Goal: Task Accomplishment & Management: Use online tool/utility

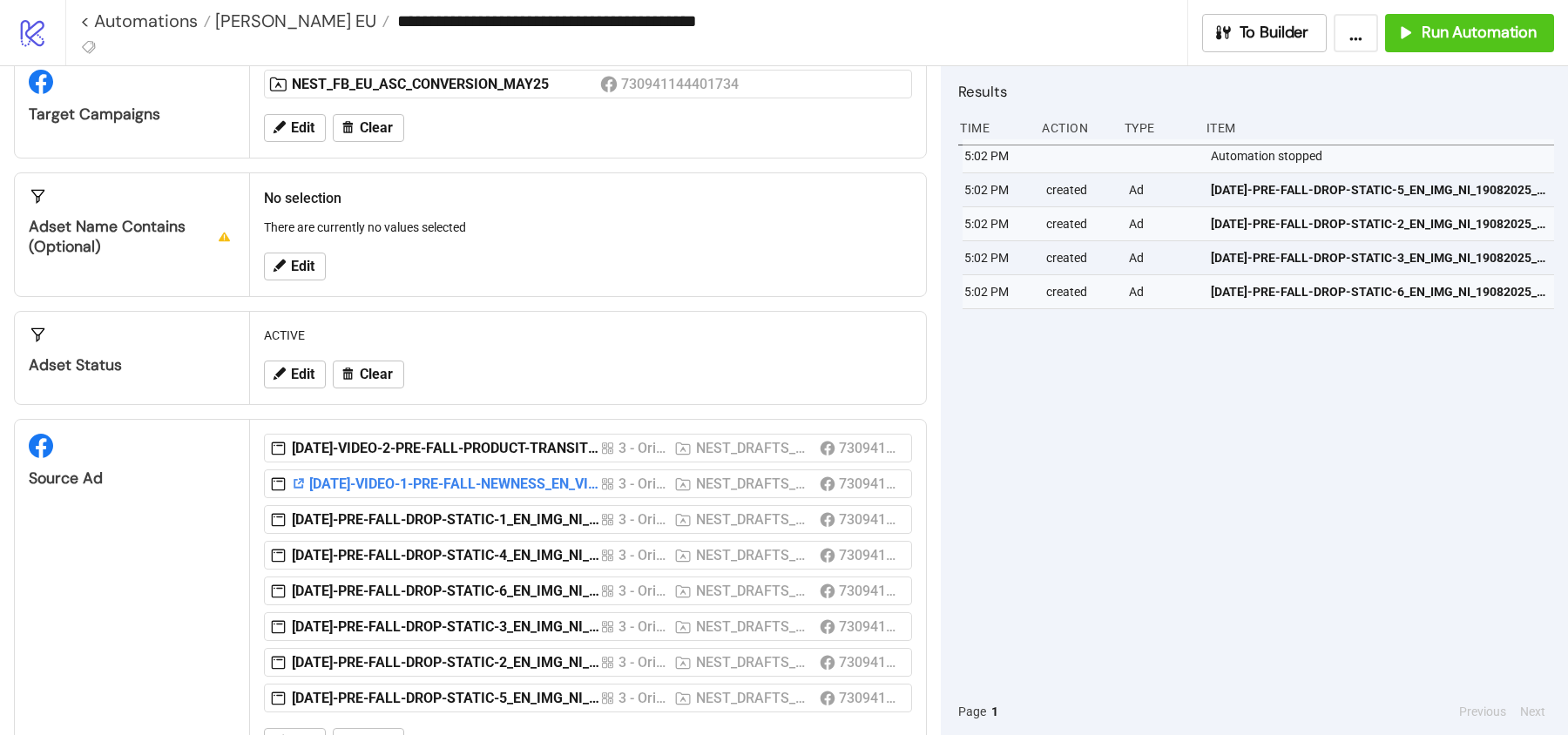
scroll to position [229, 0]
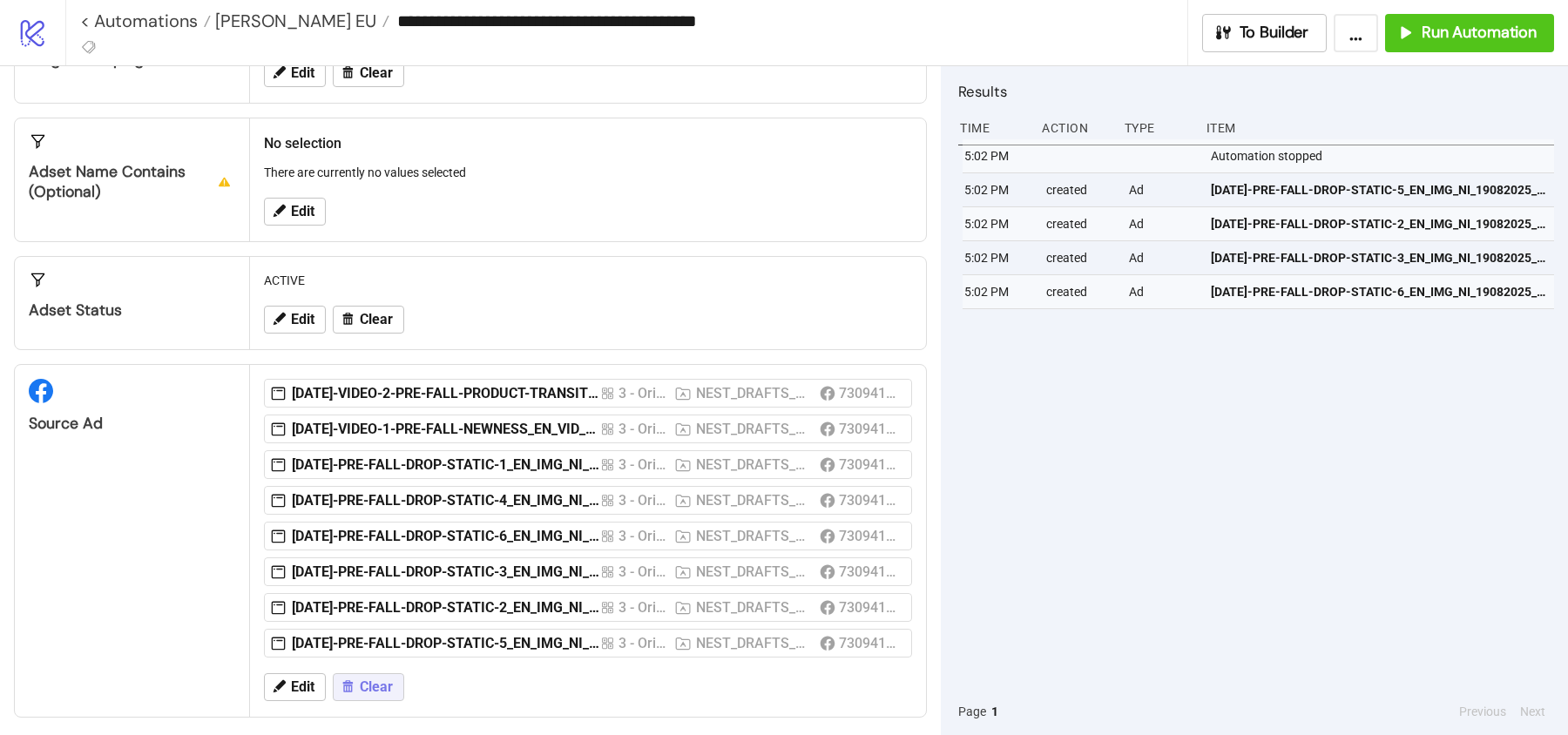
click at [360, 683] on span "Clear" at bounding box center [376, 687] width 33 height 16
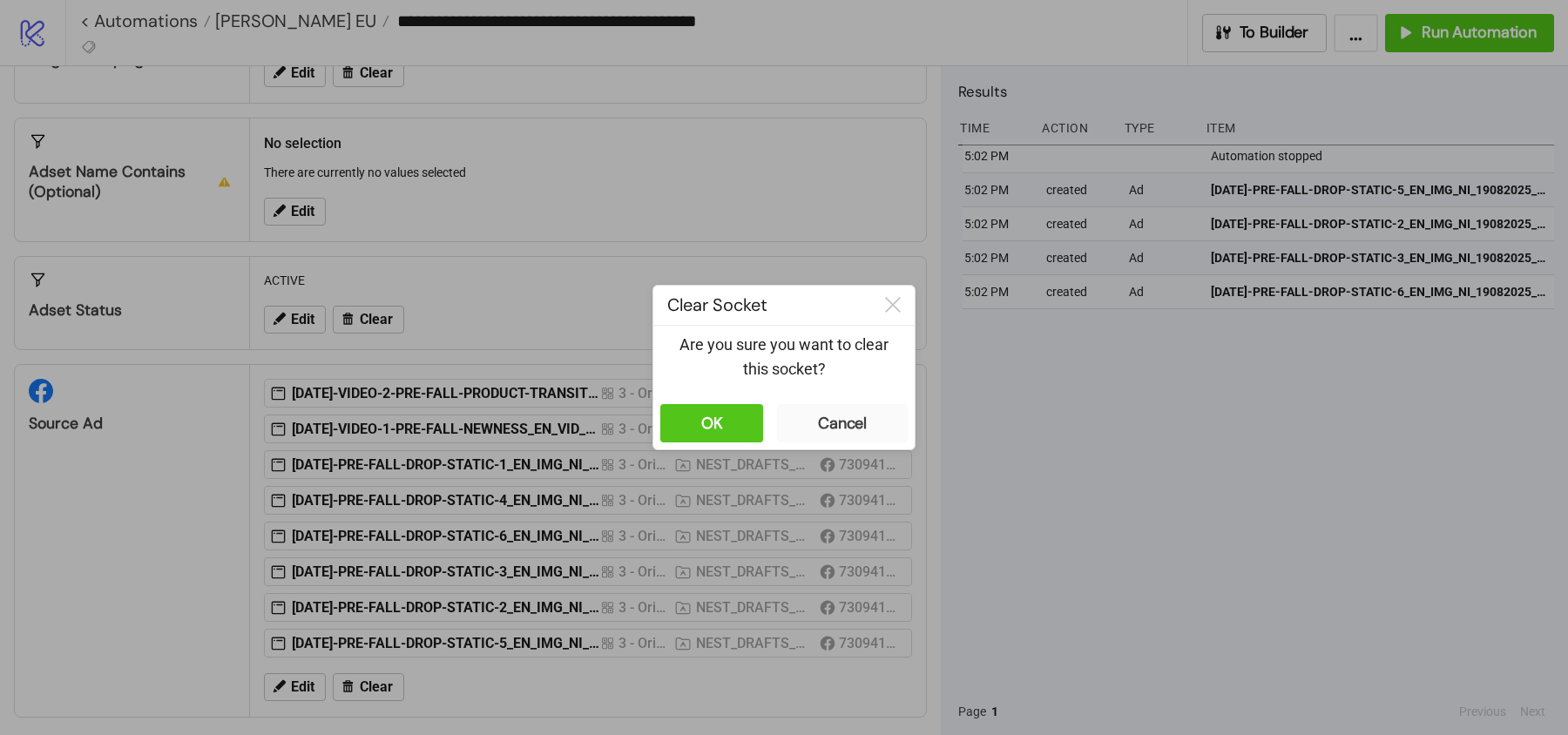
click at [729, 448] on div "OK Cancel" at bounding box center [784, 423] width 261 height 53
click at [720, 434] on button "OK" at bounding box center [711, 423] width 103 height 38
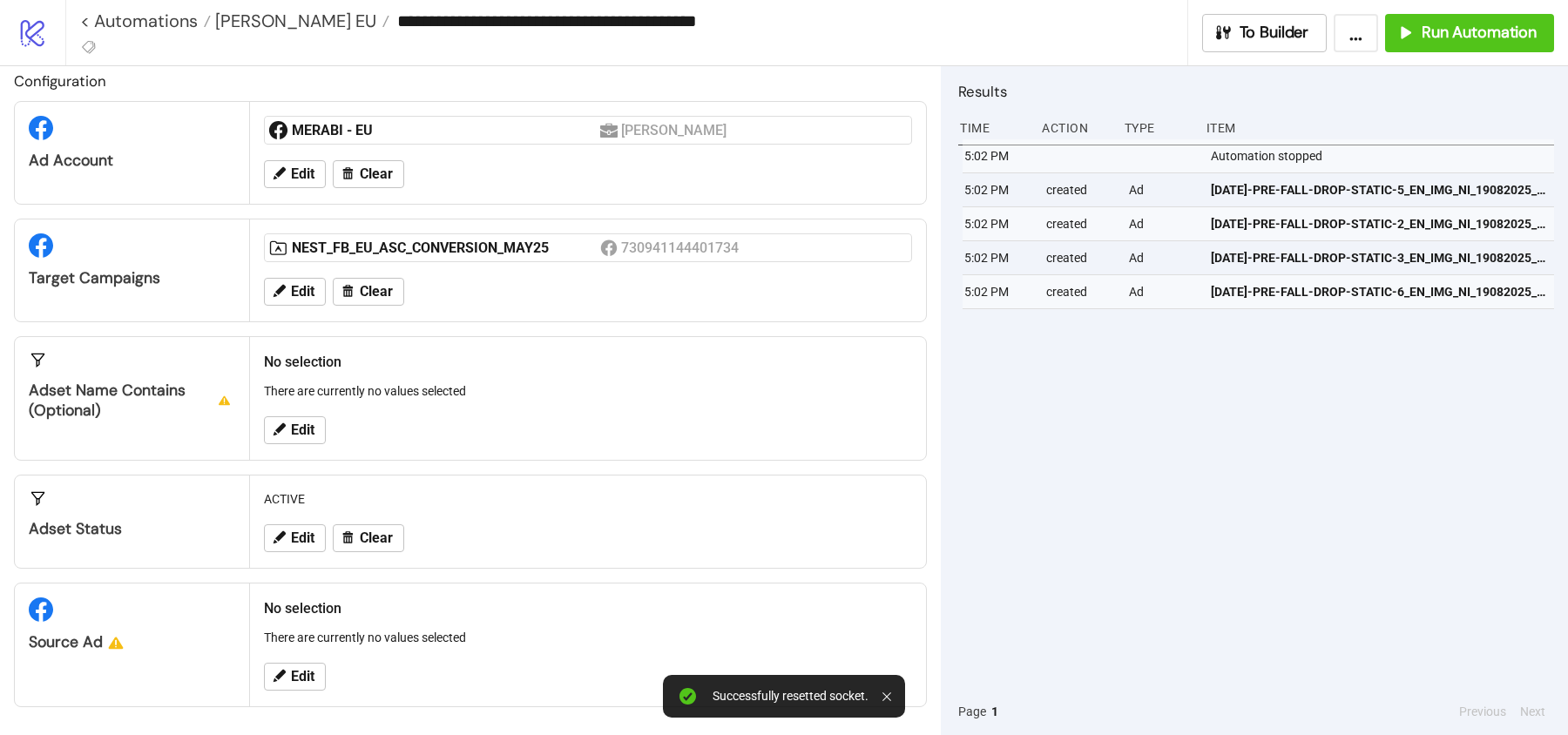
scroll to position [5, 0]
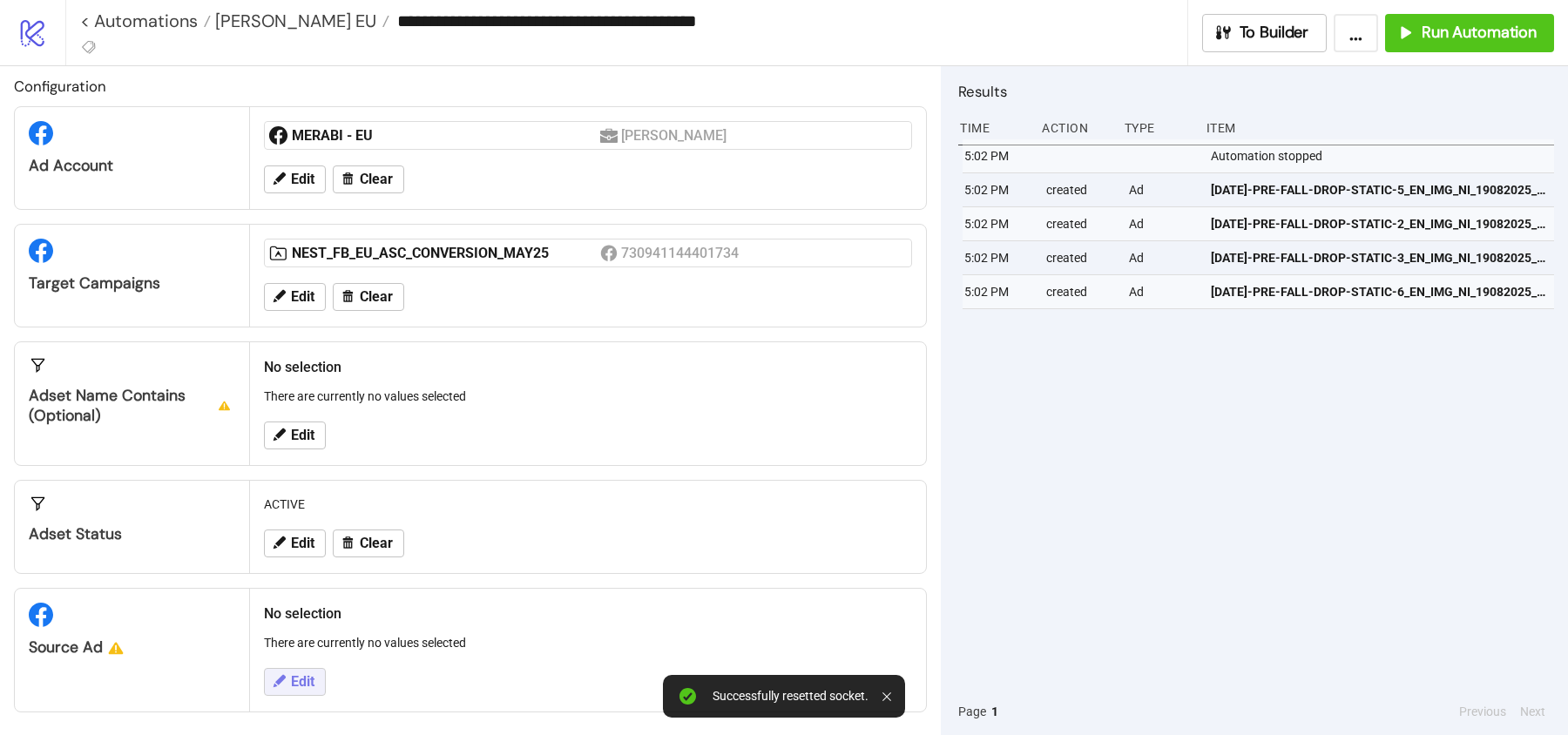
click at [302, 674] on span "Edit" at bounding box center [302, 682] width 23 height 16
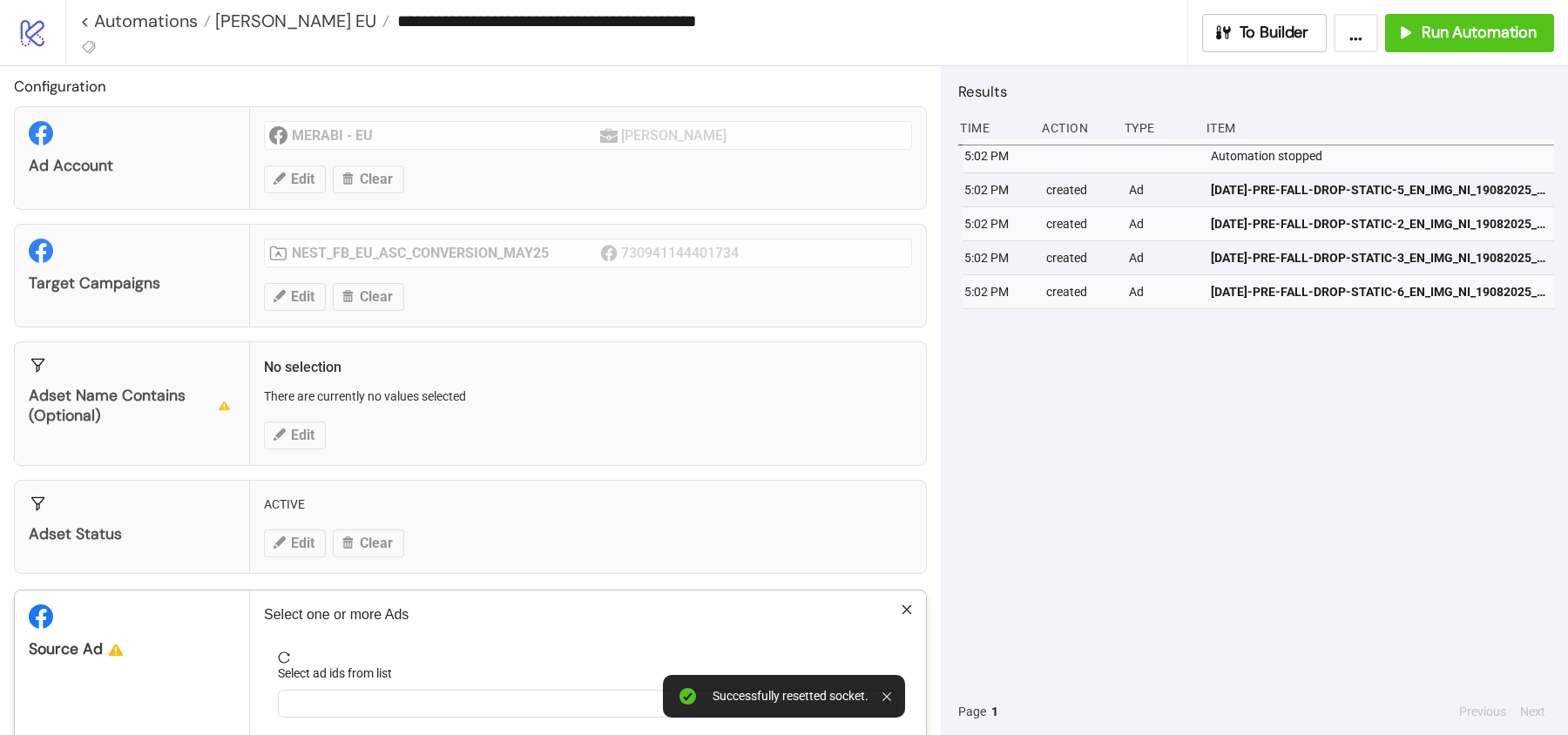
click at [314, 680] on div "Select ad ids from list" at bounding box center [588, 676] width 620 height 26
click at [315, 699] on div at bounding box center [579, 703] width 595 height 24
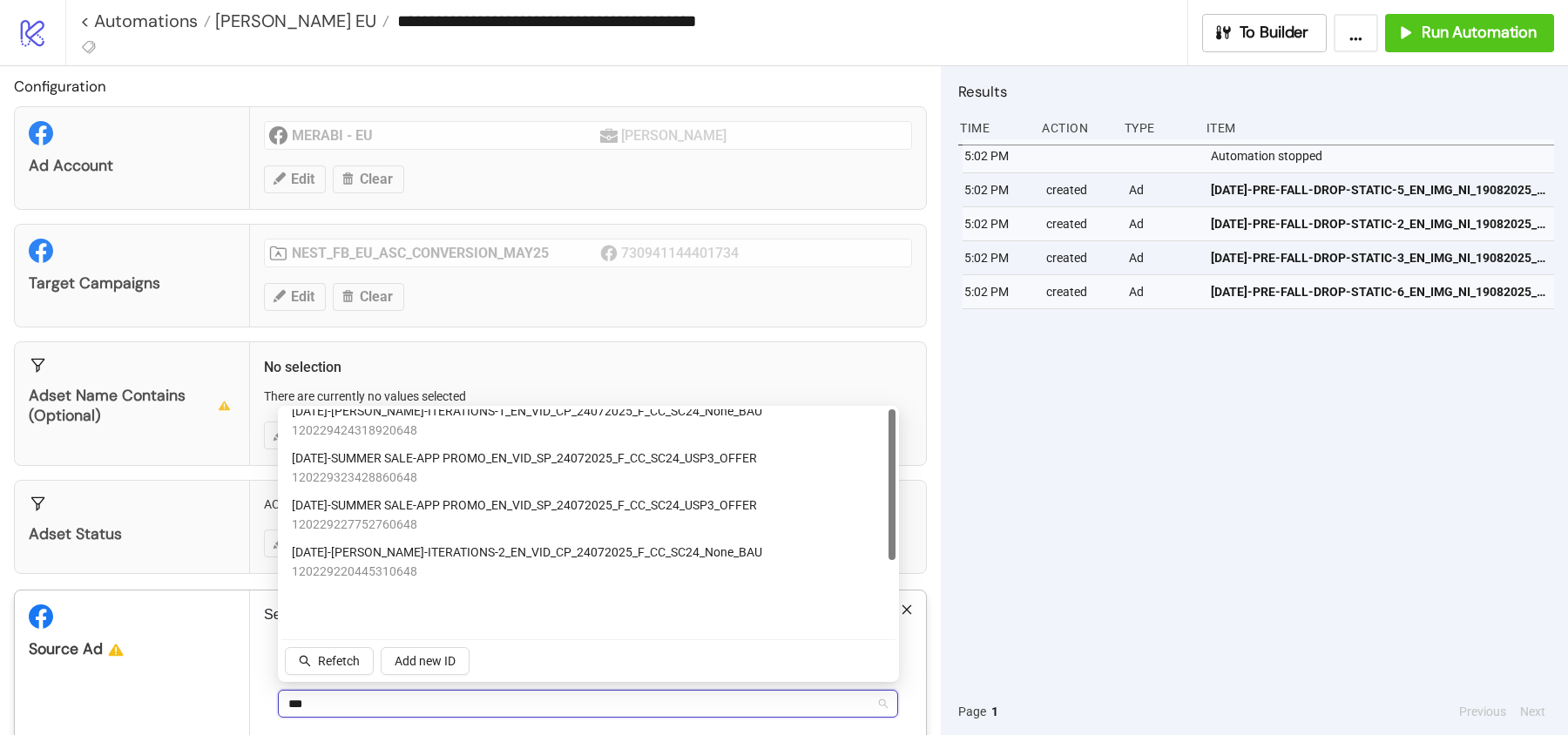
scroll to position [0, 0]
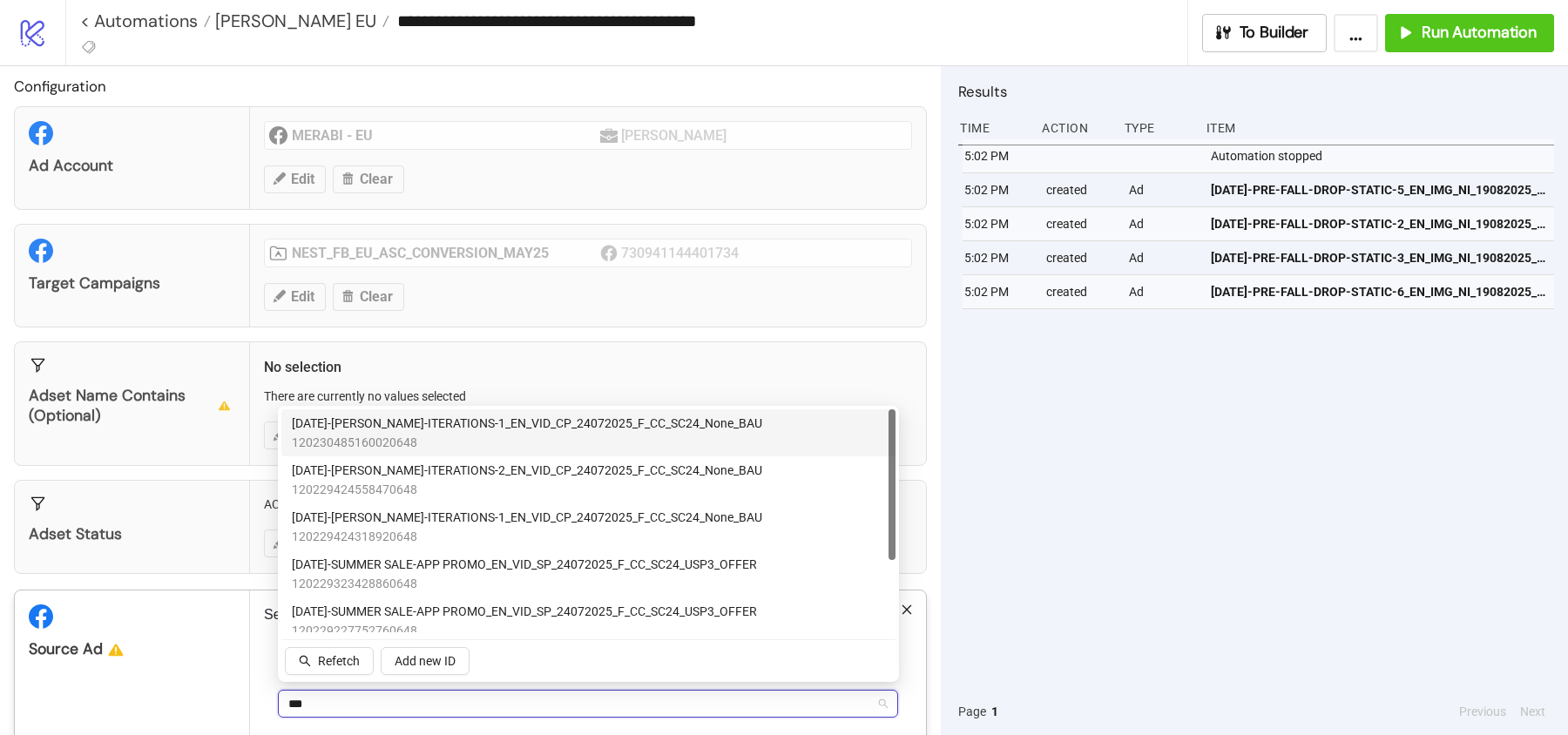
type input "***"
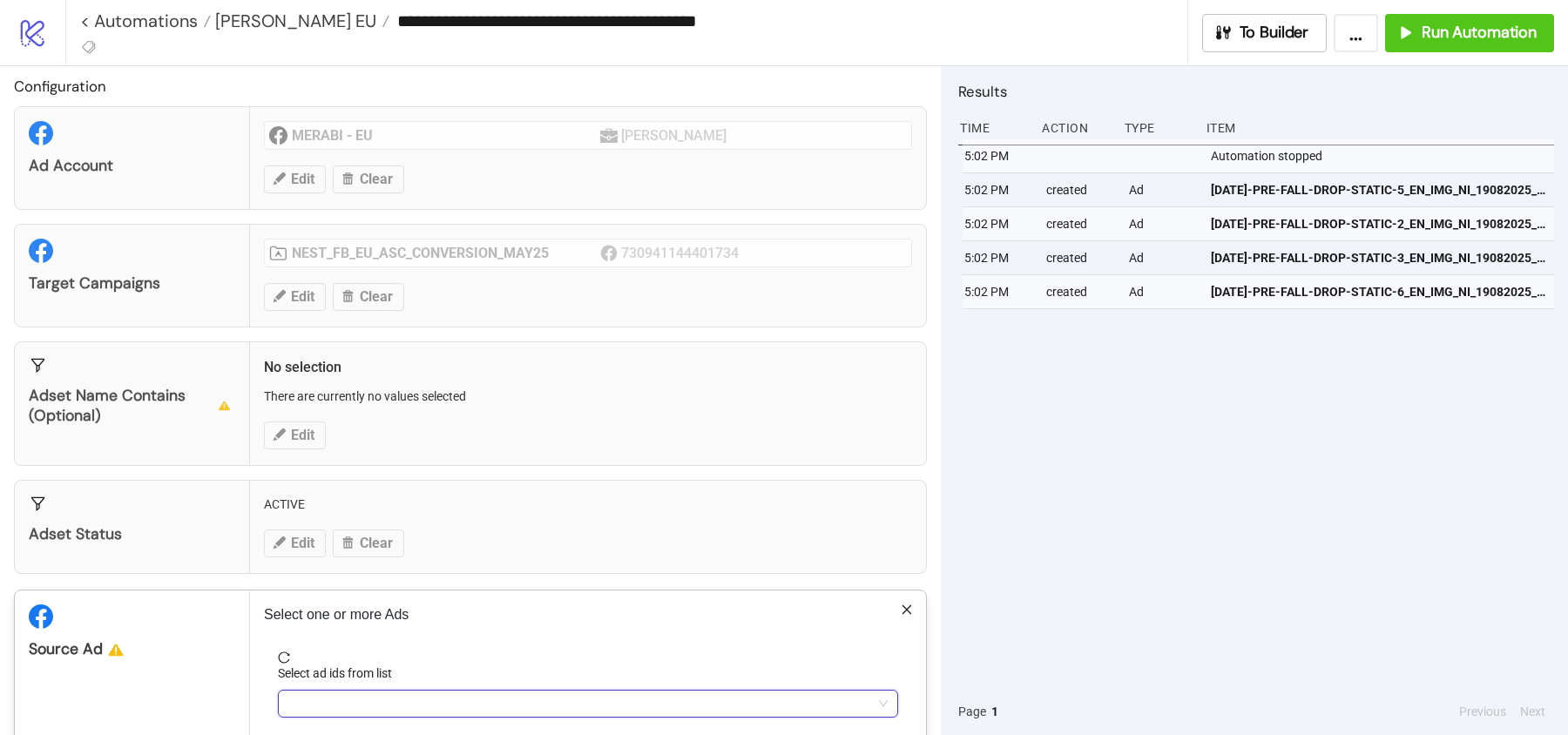
type input "***"
click at [327, 699] on div "***" at bounding box center [579, 703] width 595 height 24
click at [336, 691] on div "*** [GEOGRAPHIC_DATA]" at bounding box center [579, 703] width 595 height 24
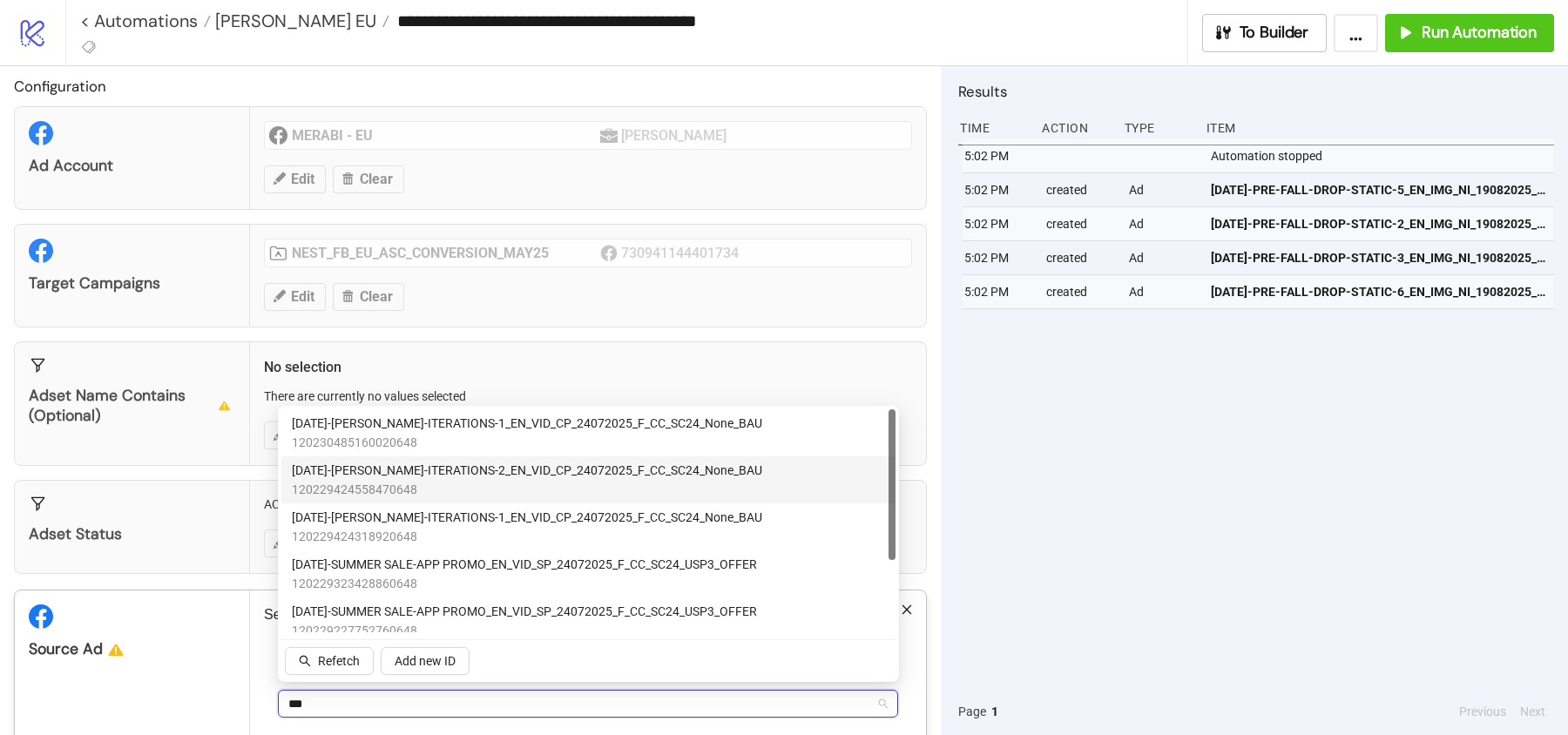
click at [390, 482] on span "120229424558470648" at bounding box center [527, 490] width 471 height 20
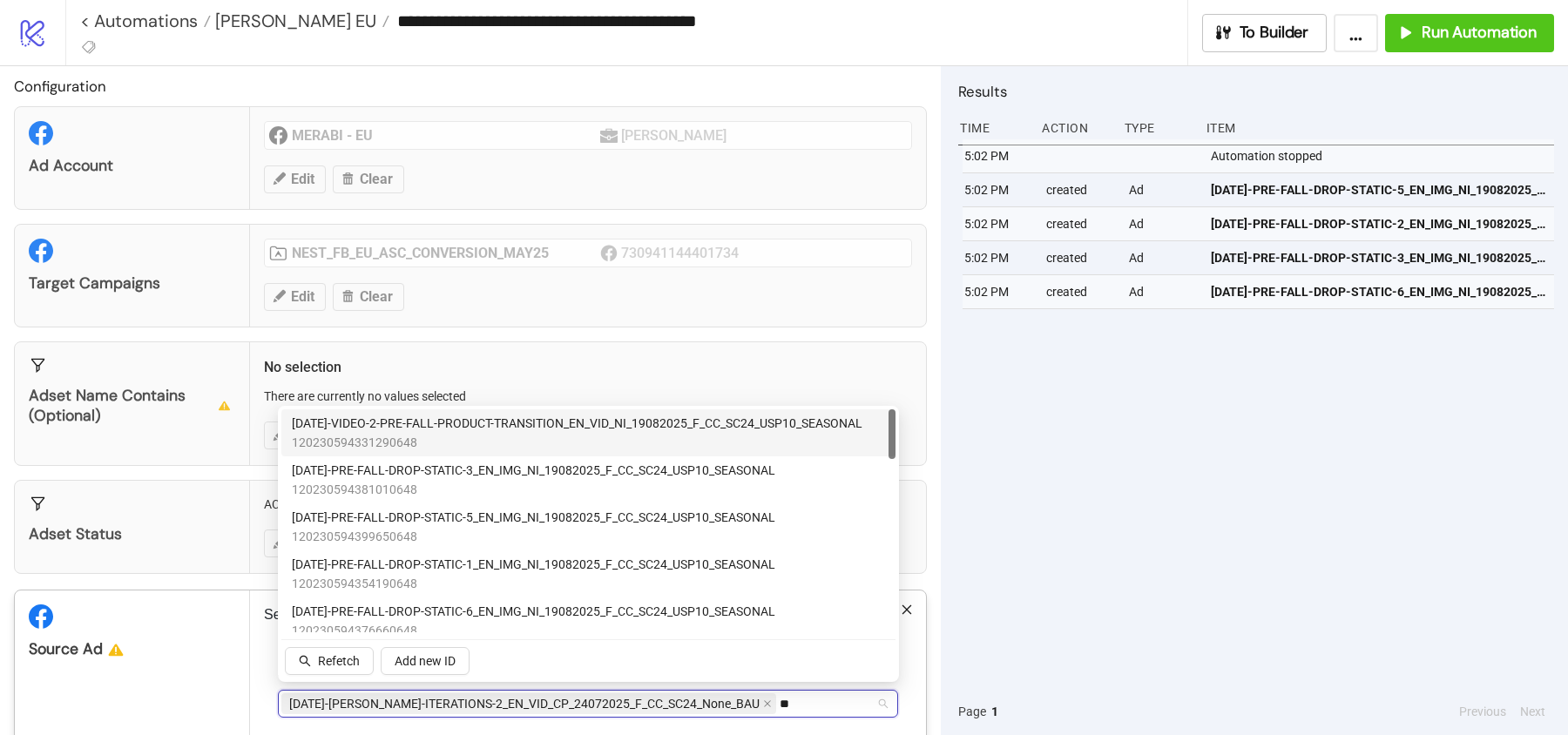
type input "*"
click at [653, 421] on span "[DATE]-[PERSON_NAME]-STATIC-1_EN_IMG_NI_15072025_F_CC_SC1_None_BAU" at bounding box center [509, 423] width 435 height 20
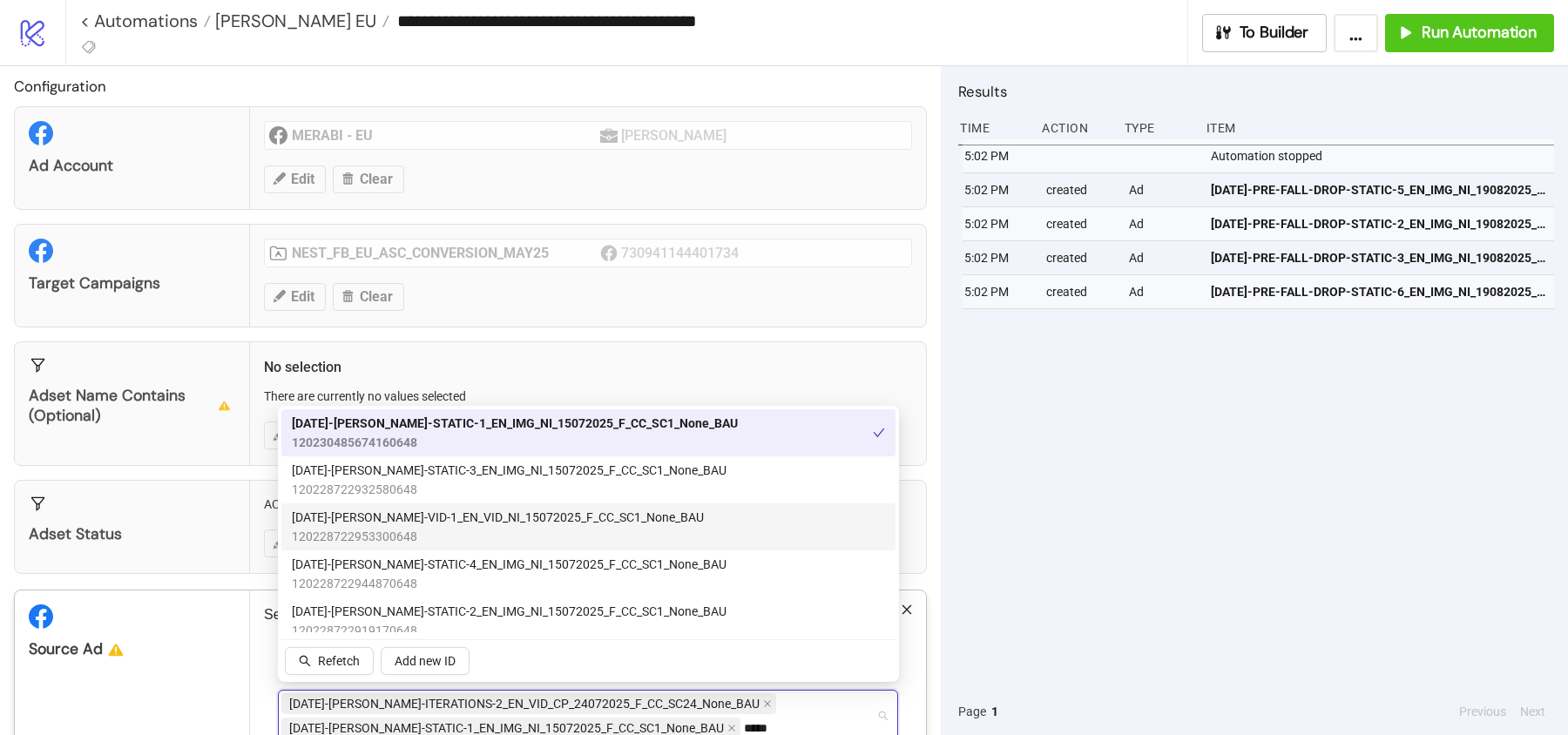
click at [595, 511] on span "[DATE]-[PERSON_NAME]-VID-1_EN_VID_NI_15072025_F_CC_SC1_None_BAU" at bounding box center [497, 518] width 412 height 20
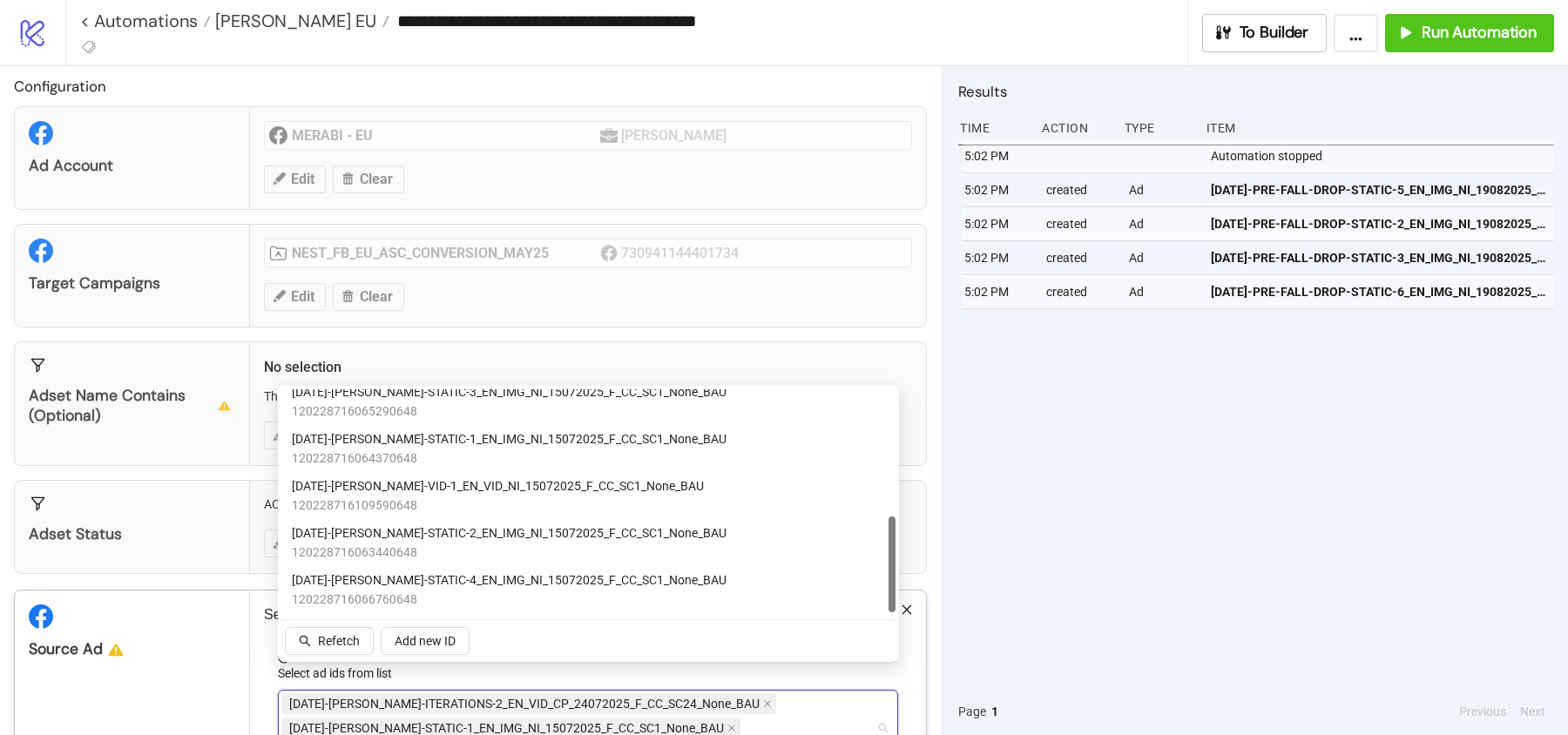
scroll to position [24, 0]
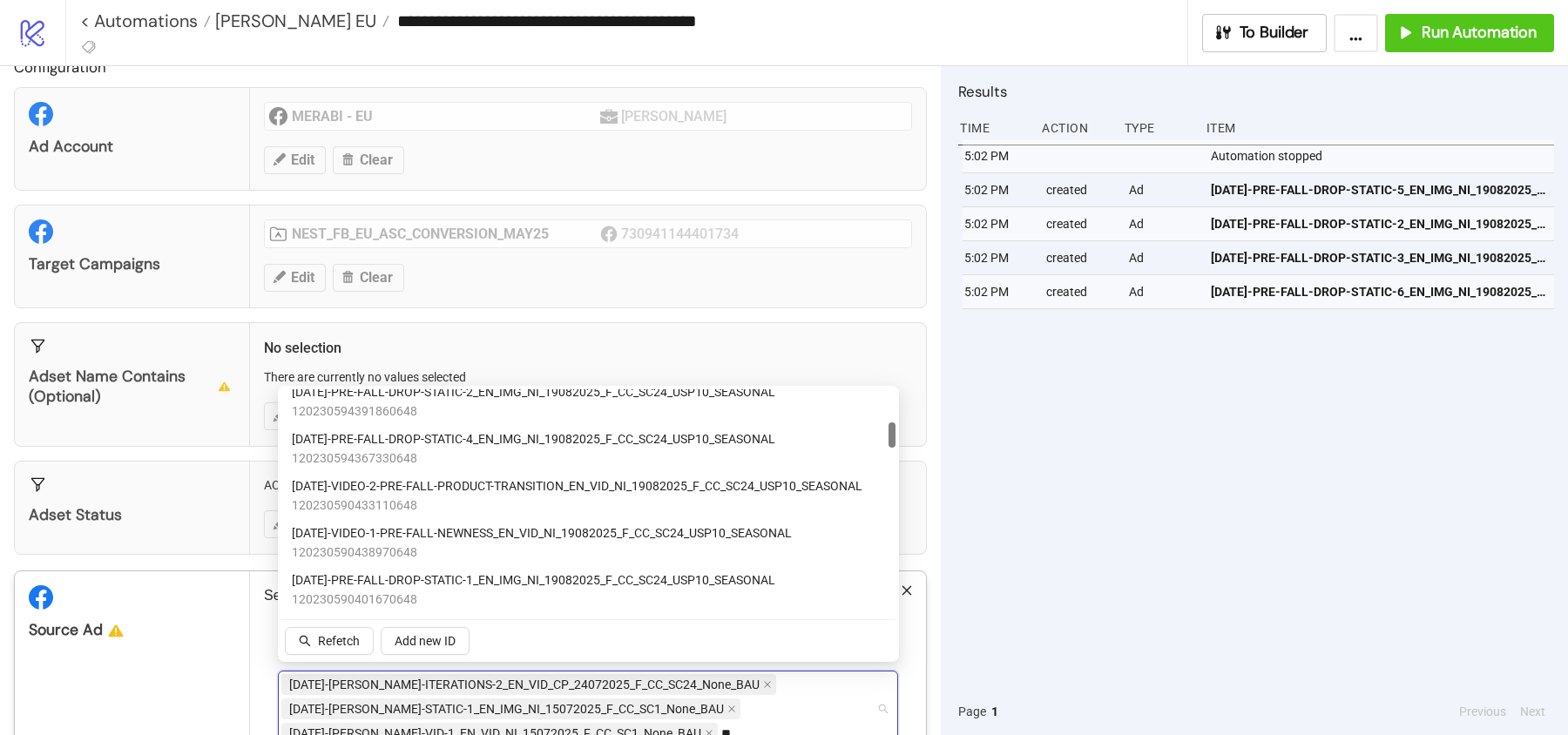
type input "*"
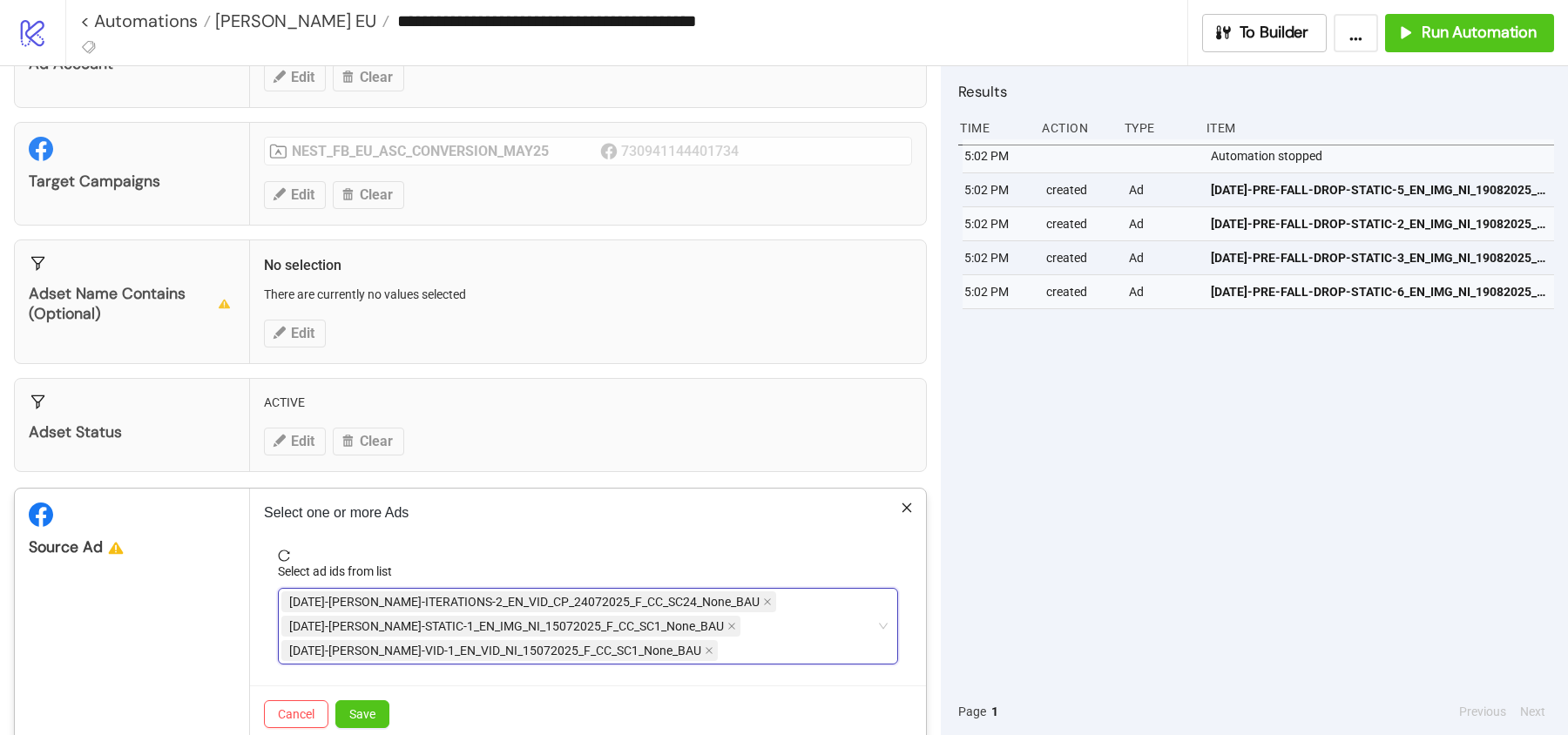
scroll to position [105, 0]
click at [733, 642] on div "[DATE]-[PERSON_NAME]-ITERATIONS-2_EN_VID_CP_24072025_F_CC_SC24_None_BAU [DATE]-…" at bounding box center [579, 628] width 595 height 73
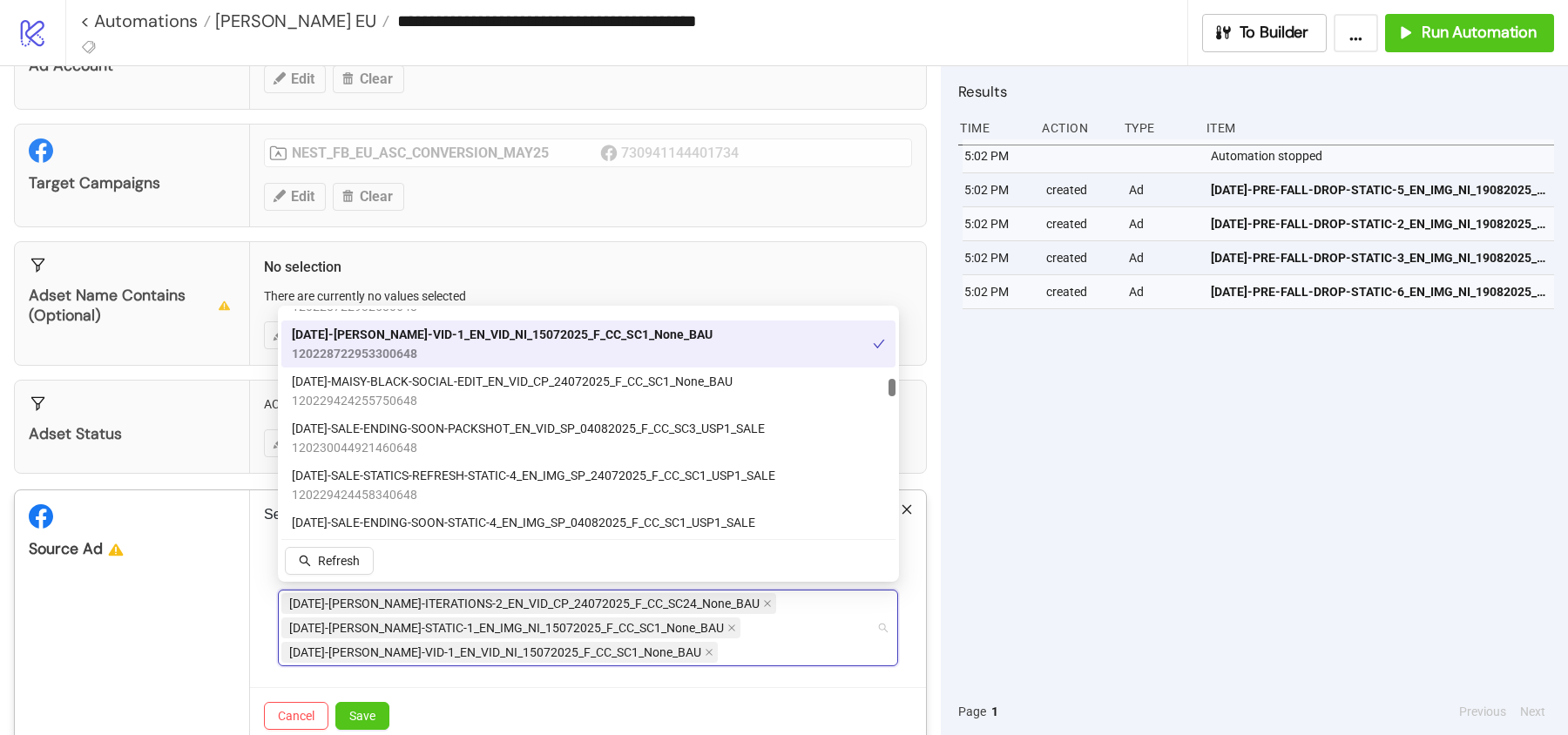
scroll to position [2298, 0]
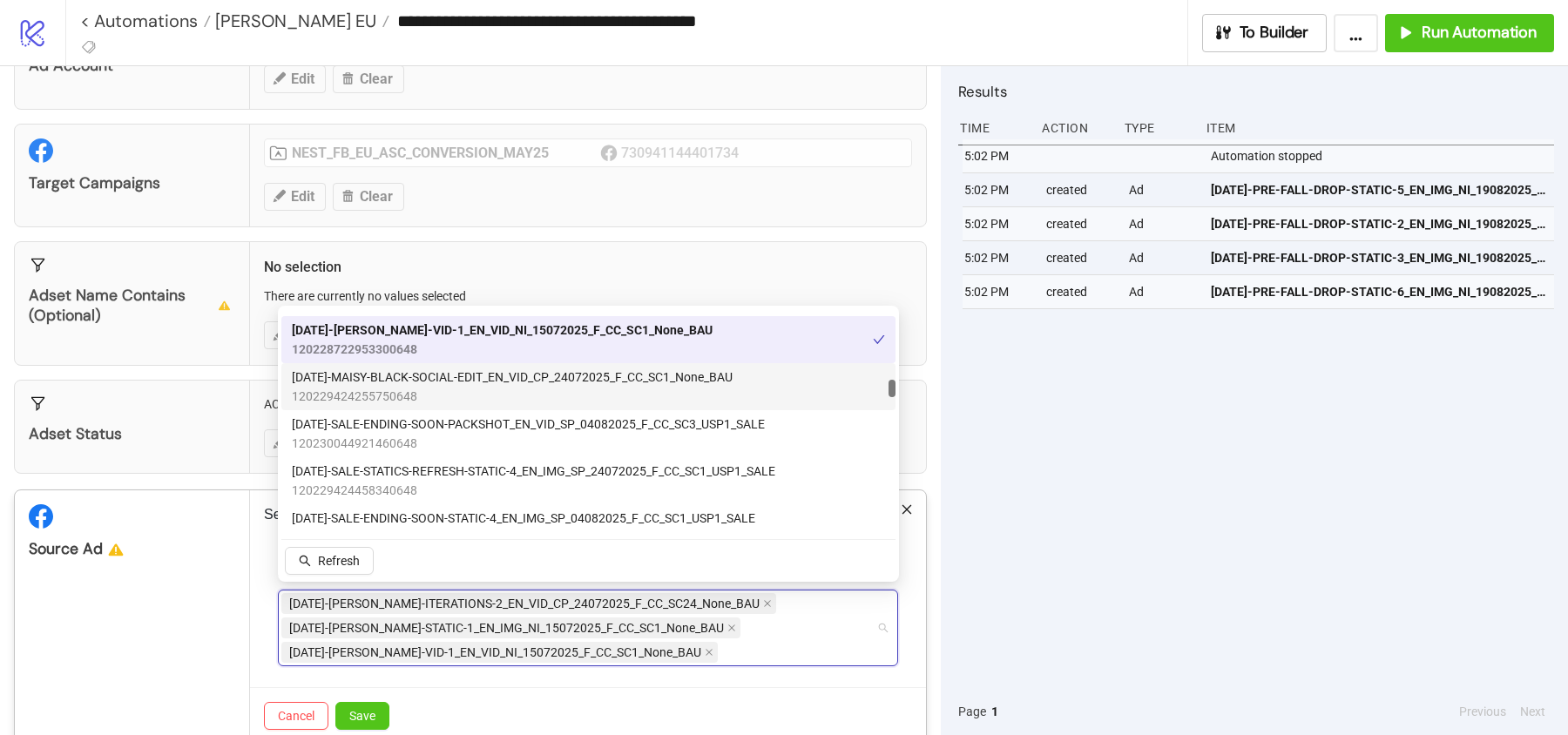
click at [517, 372] on span "[DATE]-MAISY-BLACK-SOCIAL-EDIT_EN_VID_CP_24072025_F_CC_SC1_None_BAU" at bounding box center [512, 377] width 441 height 20
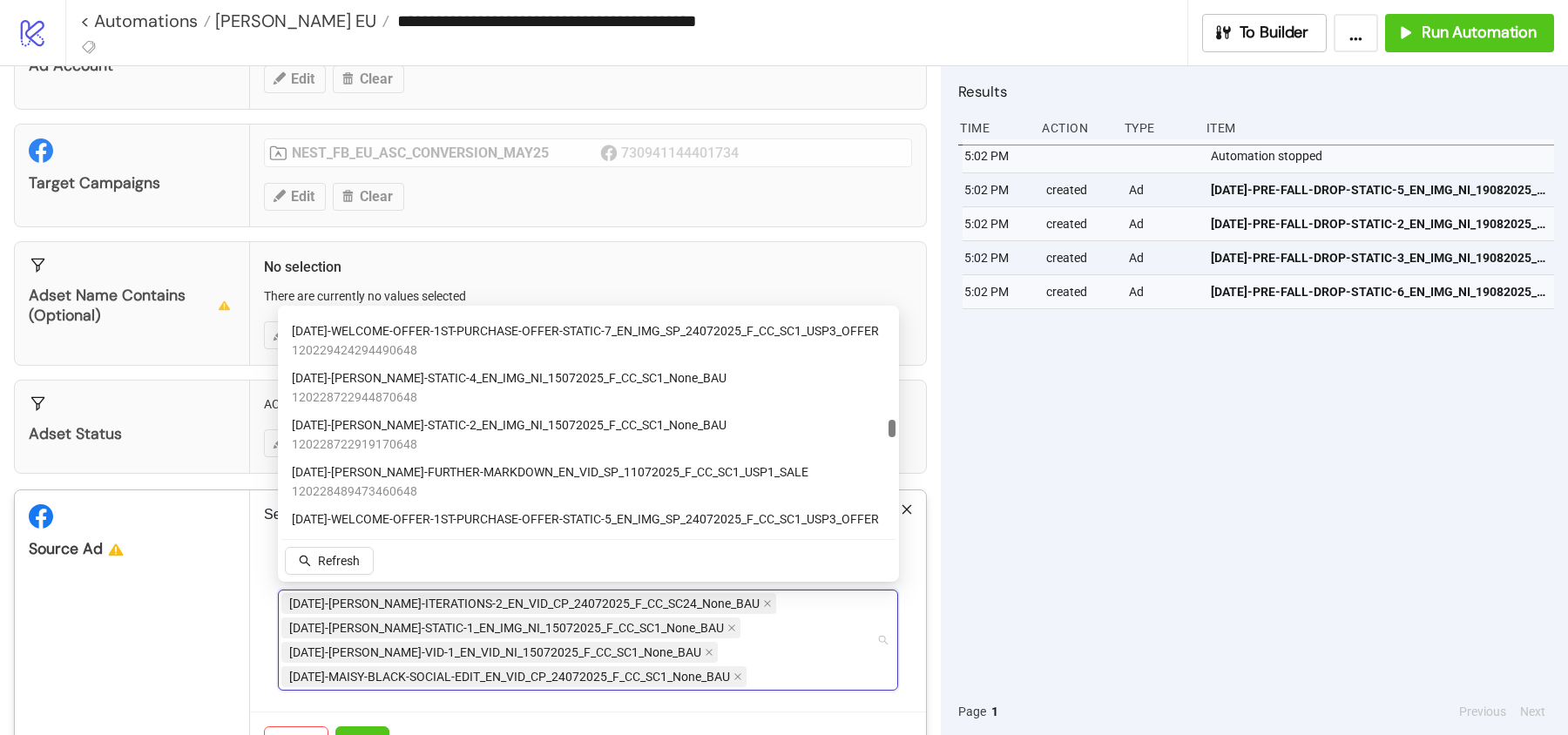
scroll to position [3946, 0]
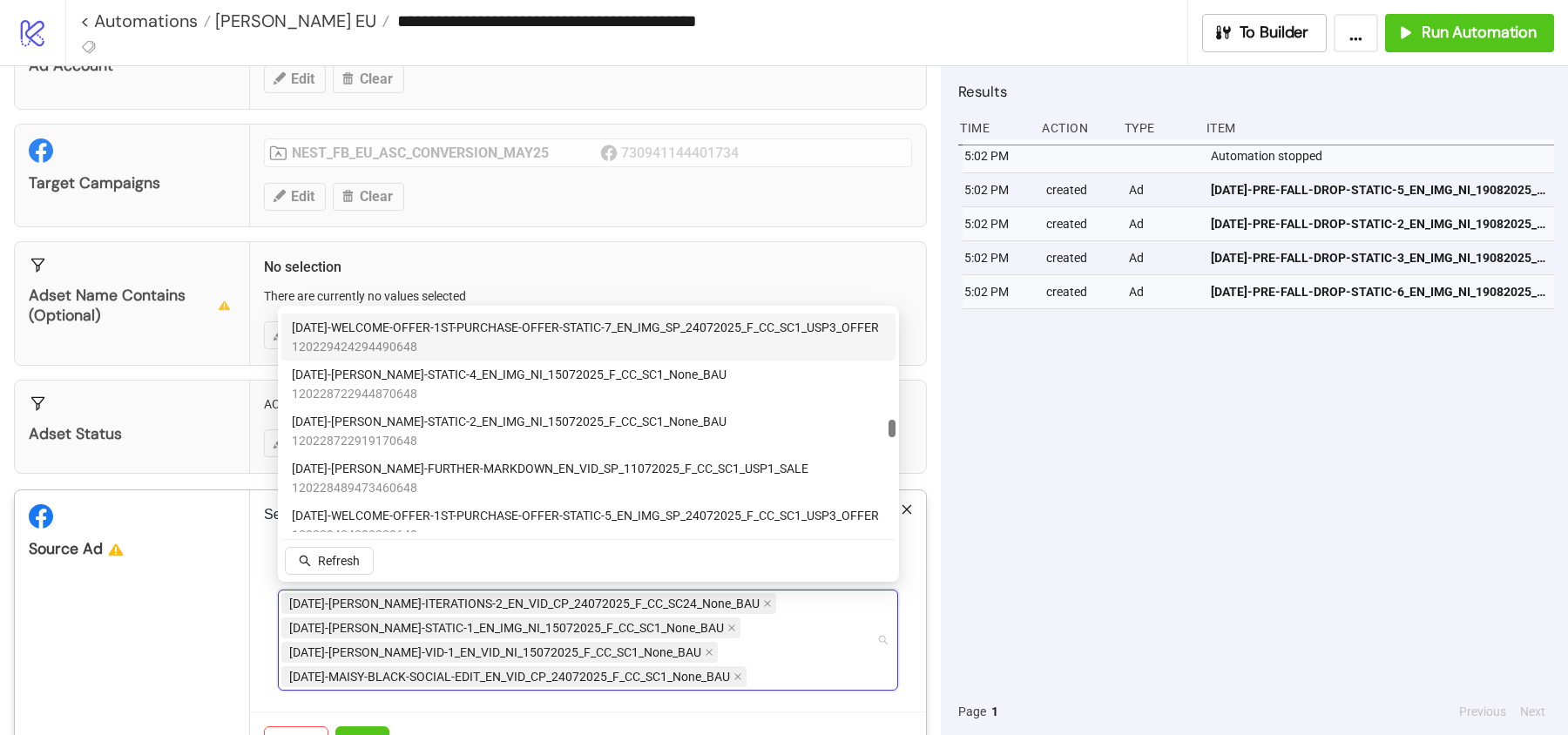
click at [428, 350] on span "120229424294490648" at bounding box center [585, 347] width 587 height 20
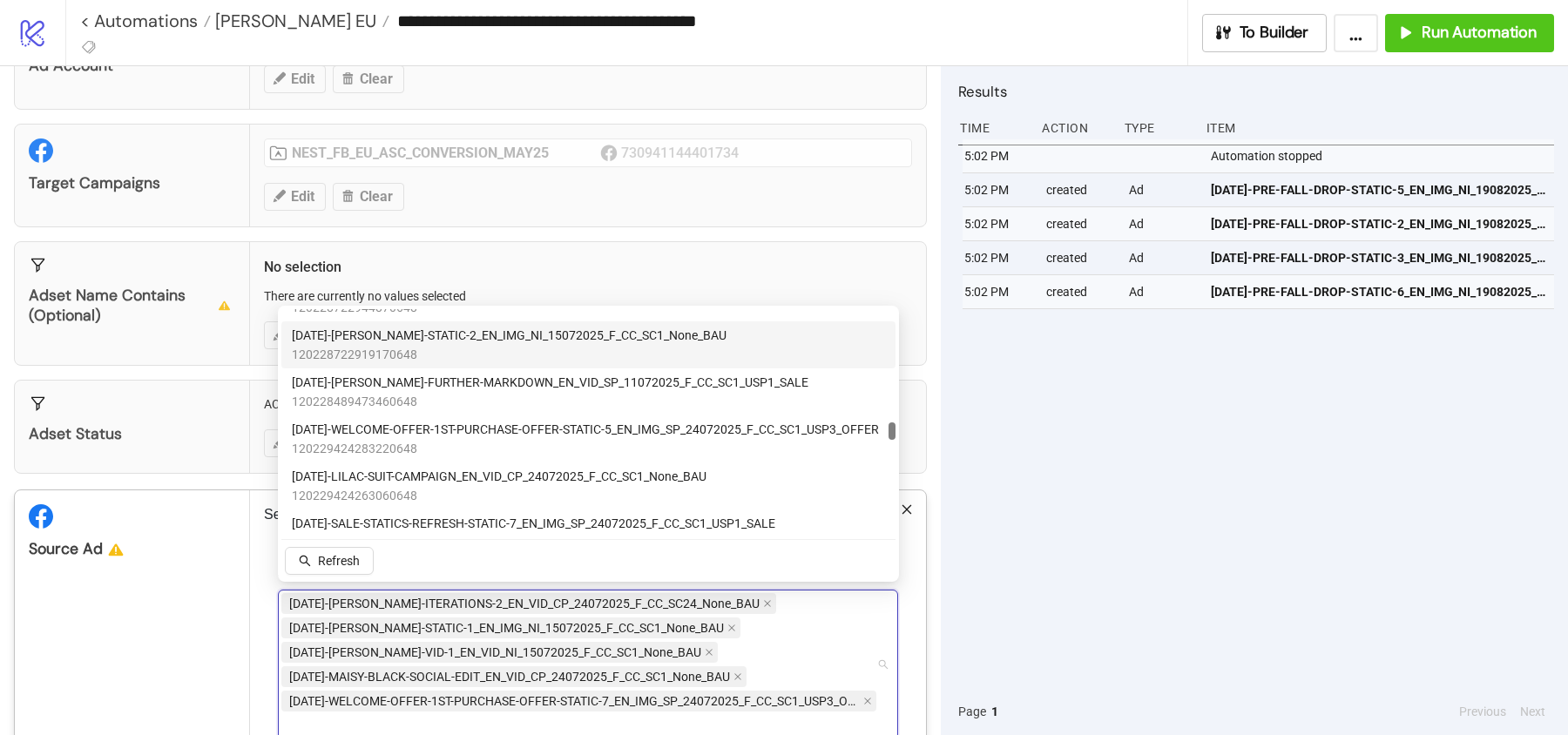
scroll to position [4045, 0]
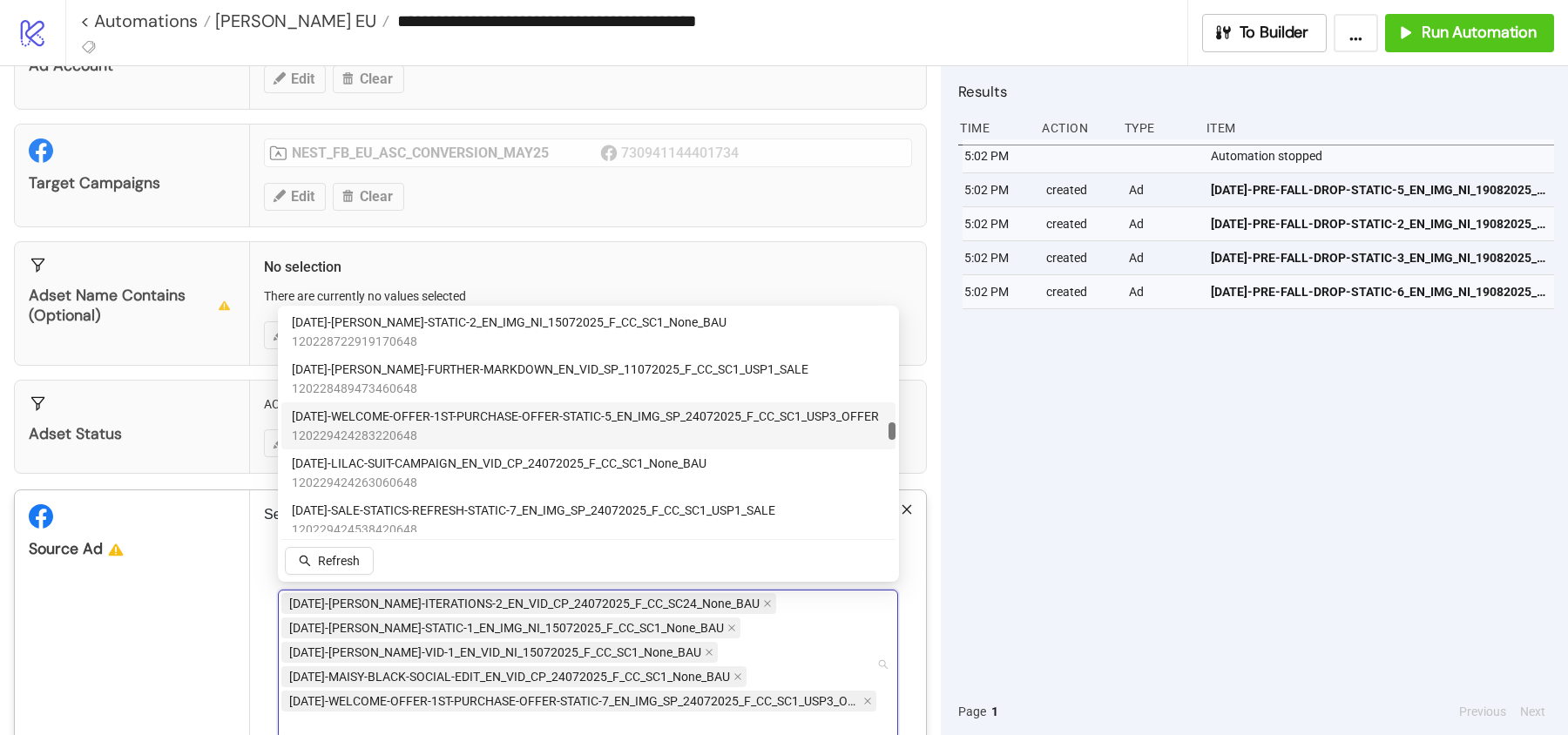
click at [467, 432] on span "120229424283220648" at bounding box center [585, 436] width 587 height 20
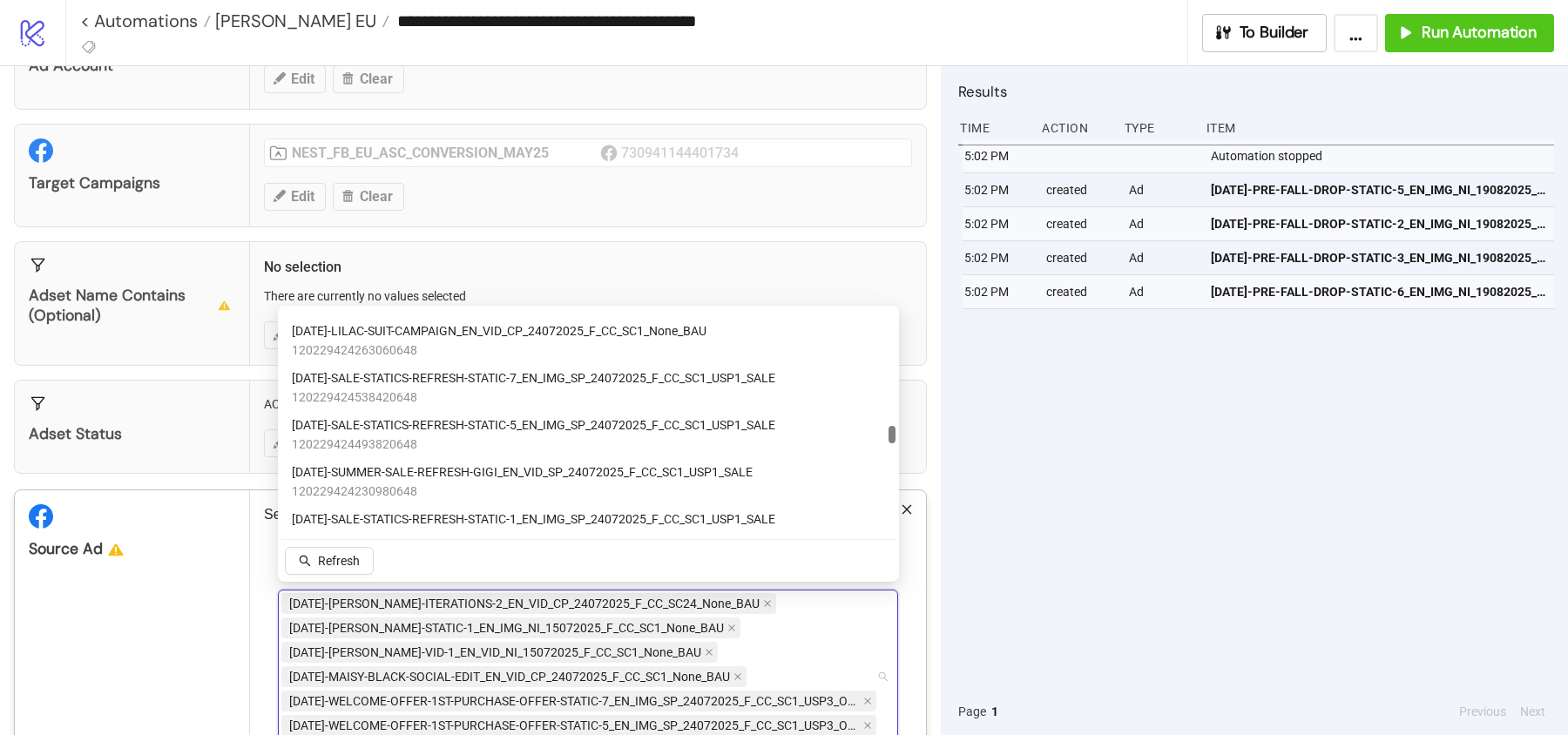
scroll to position [4189, 0]
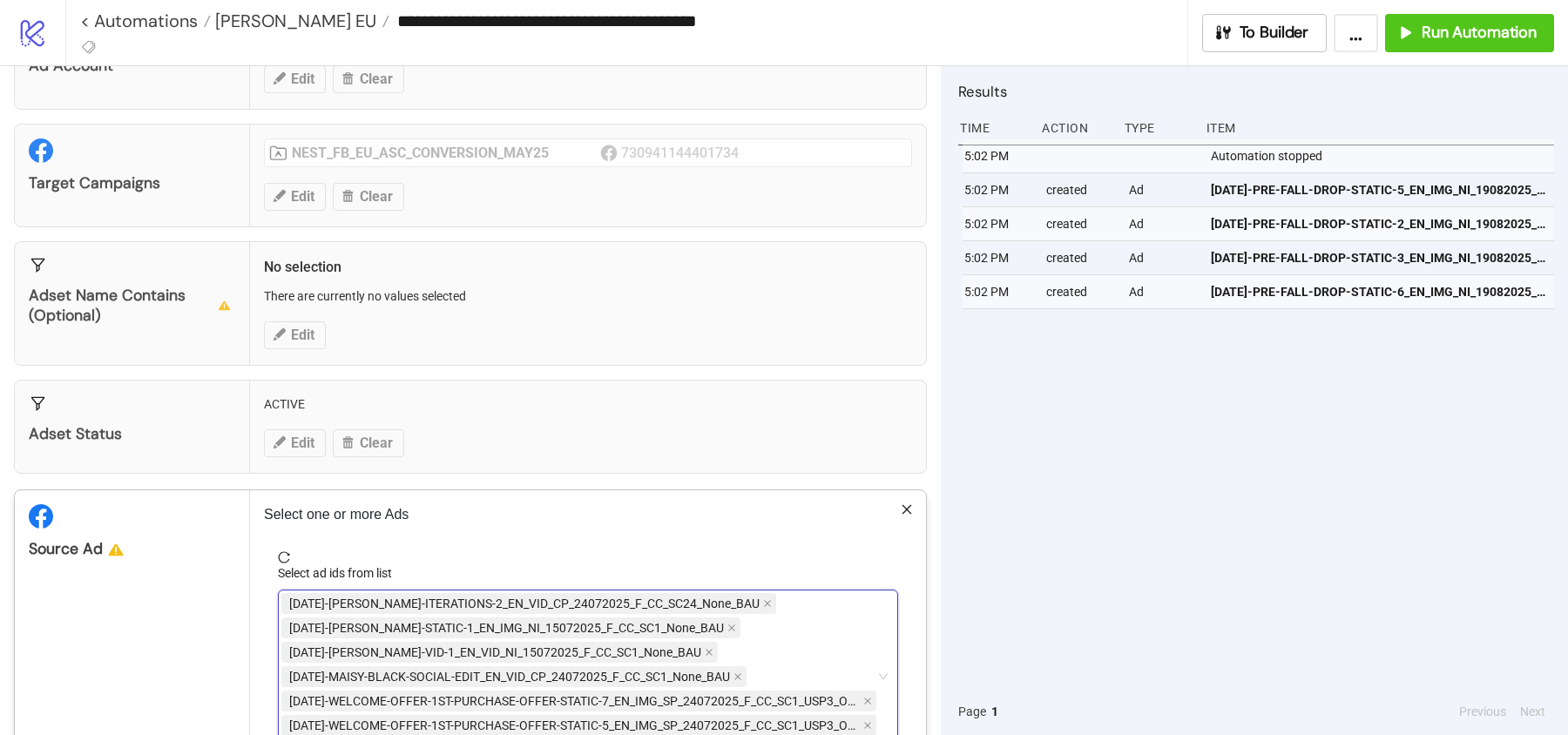
click at [775, 653] on div "[DATE]-[PERSON_NAME]-ITERATIONS-2_EN_VID_CP_24072025_F_CC_SC24_None_BAU [DATE]-…" at bounding box center [579, 677] width 595 height 171
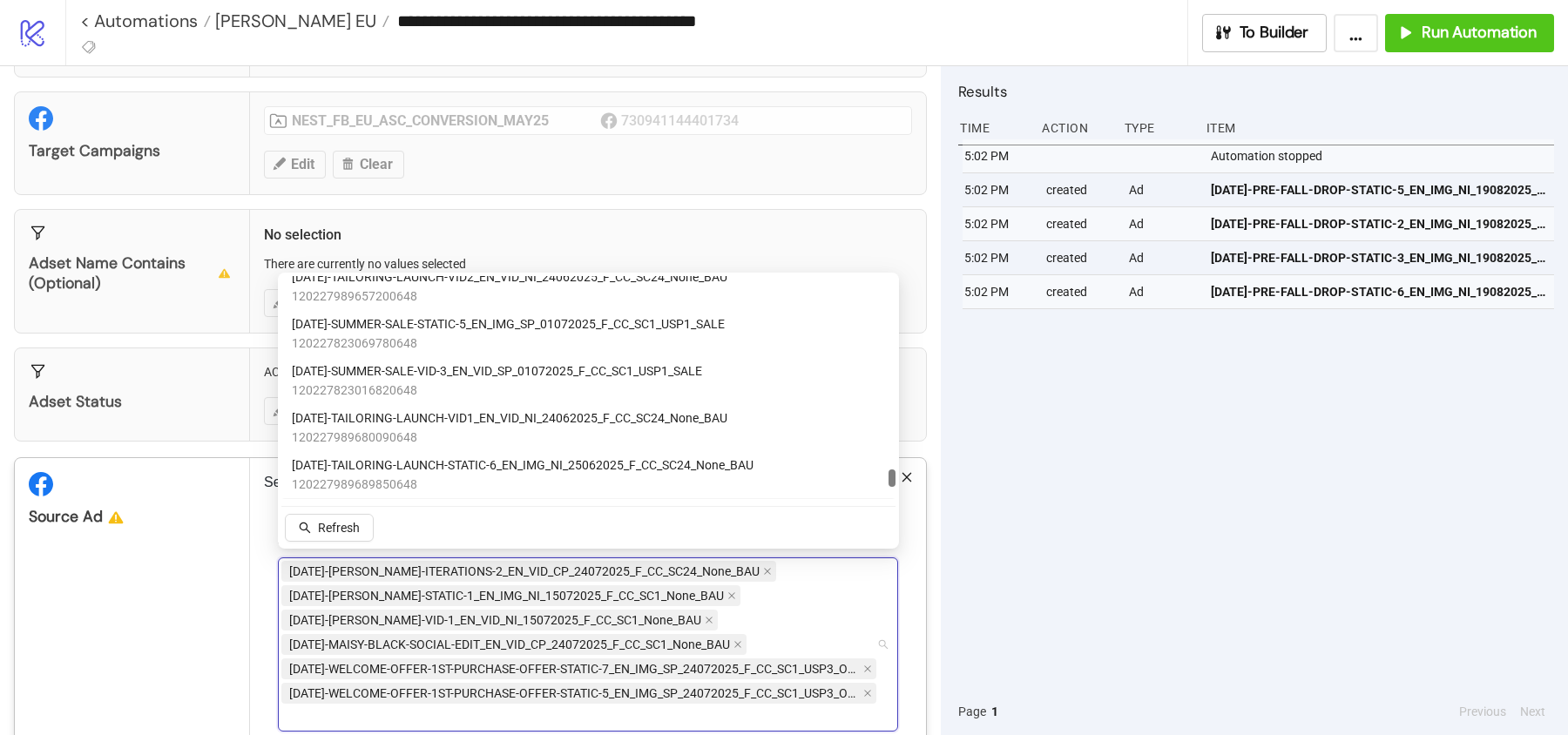
scroll to position [8624, 0]
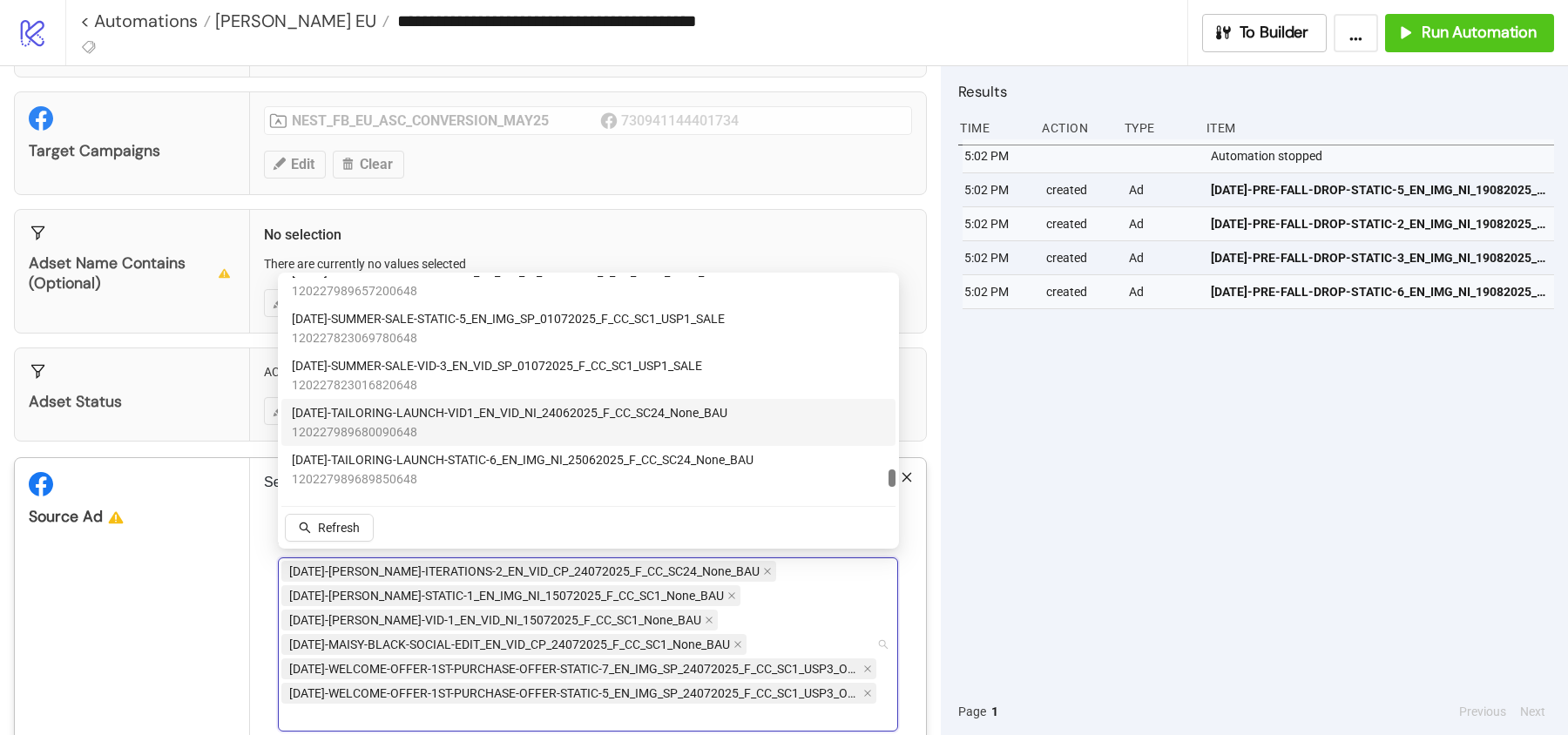
click at [382, 411] on span "[DATE]-TAILORING-LAUNCH-VID1_EN_VID_NI_24062025_F_CC_SC24_None_BAU" at bounding box center [509, 413] width 436 height 20
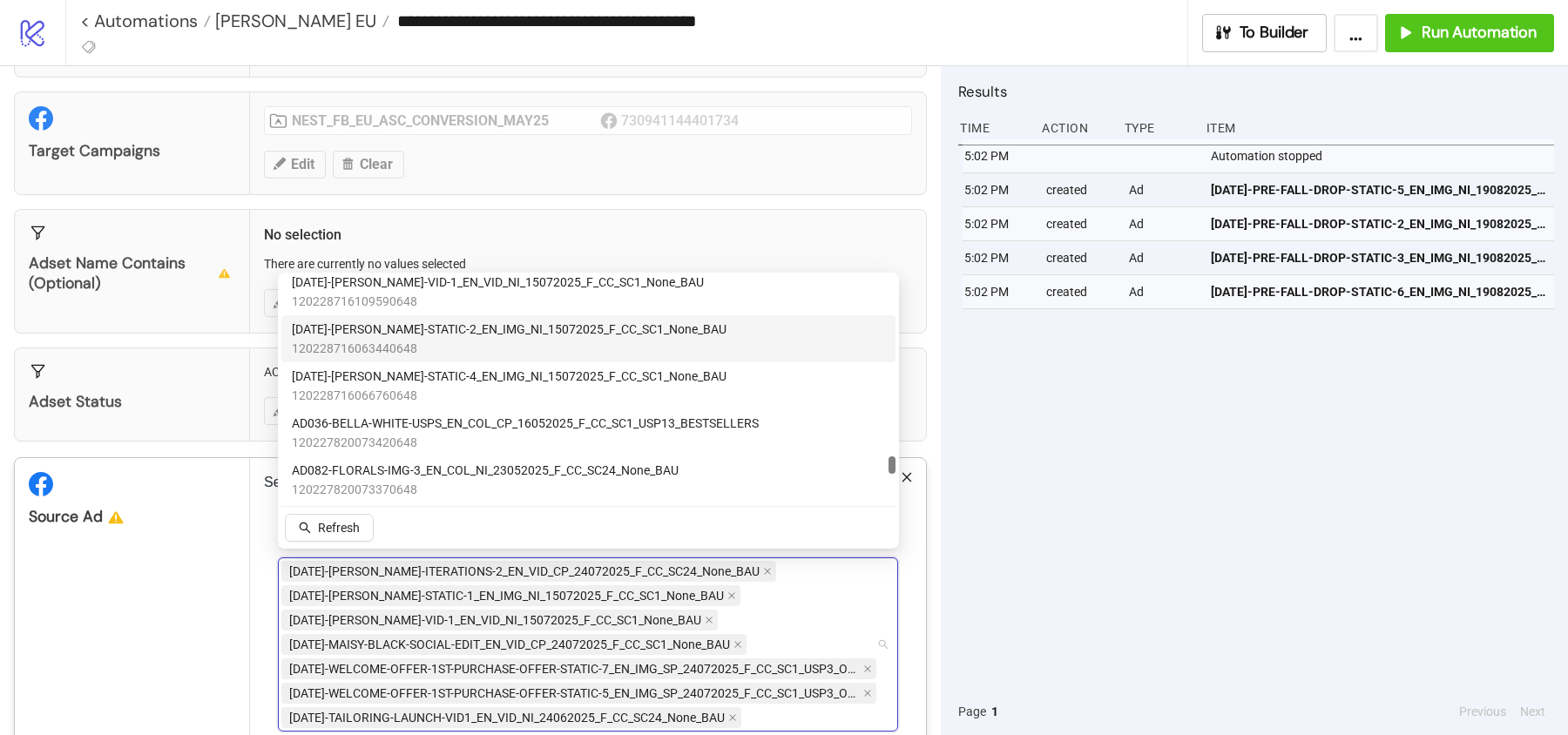
scroll to position [8052, 0]
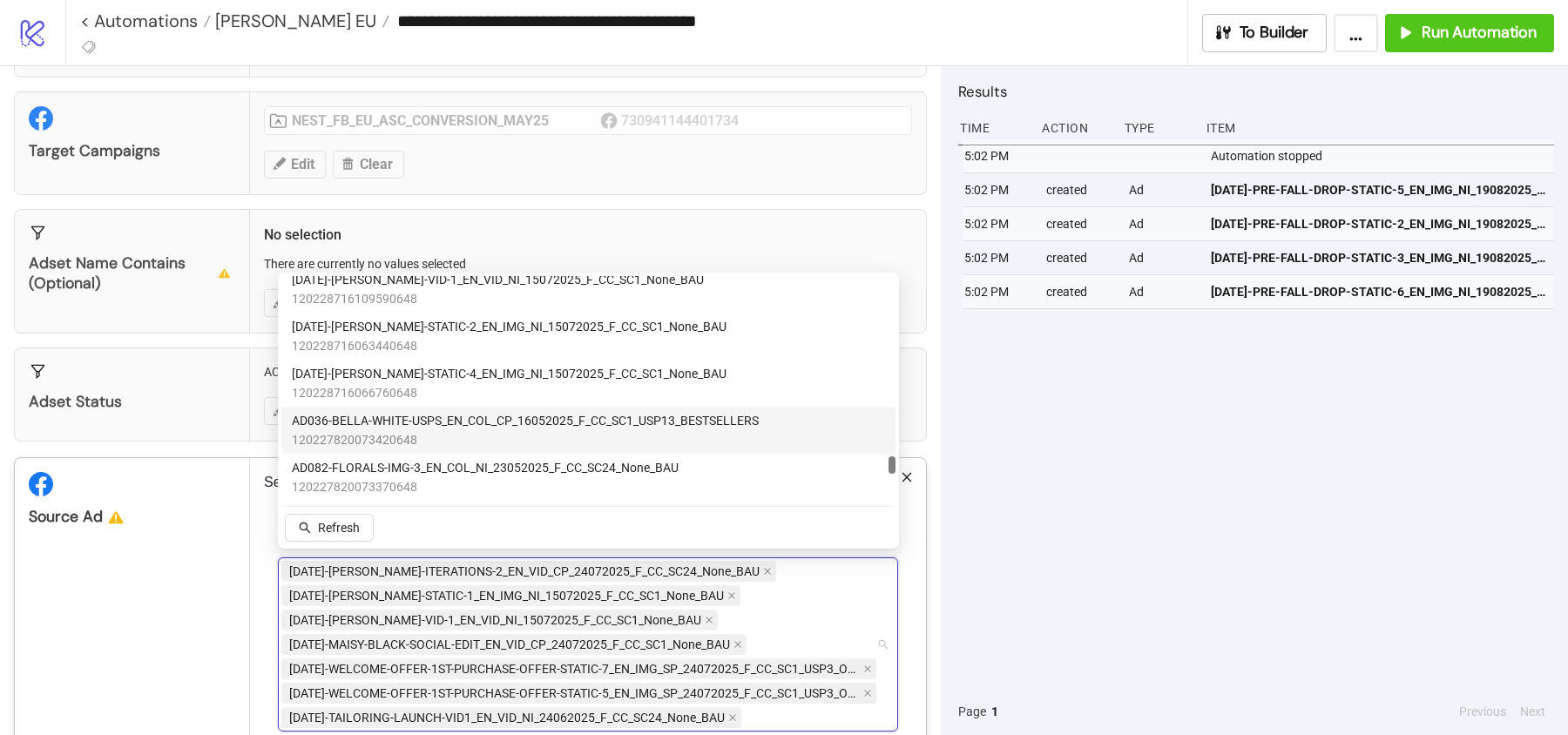
click at [367, 437] on span "120227820073420648" at bounding box center [525, 440] width 467 height 20
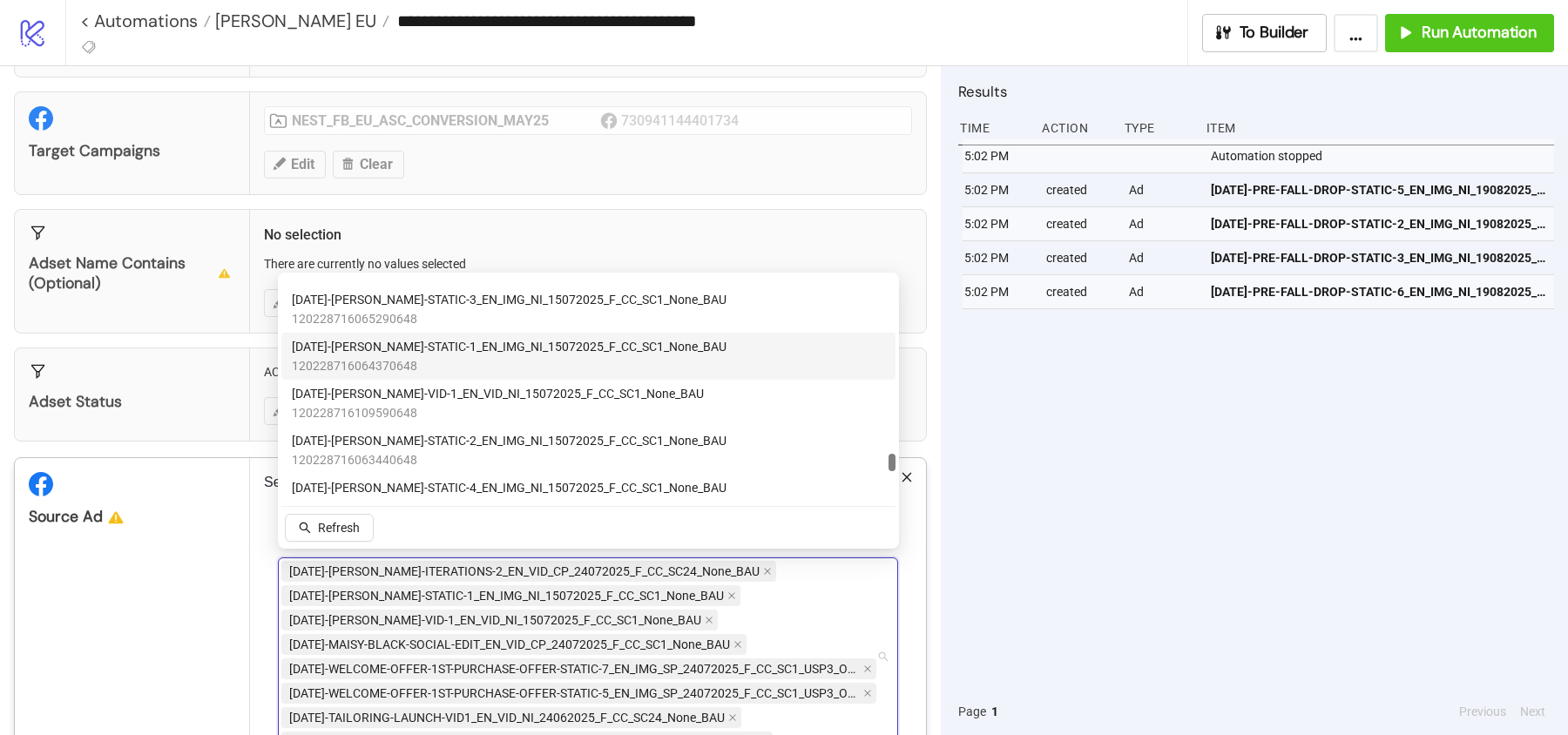
scroll to position [7908, 0]
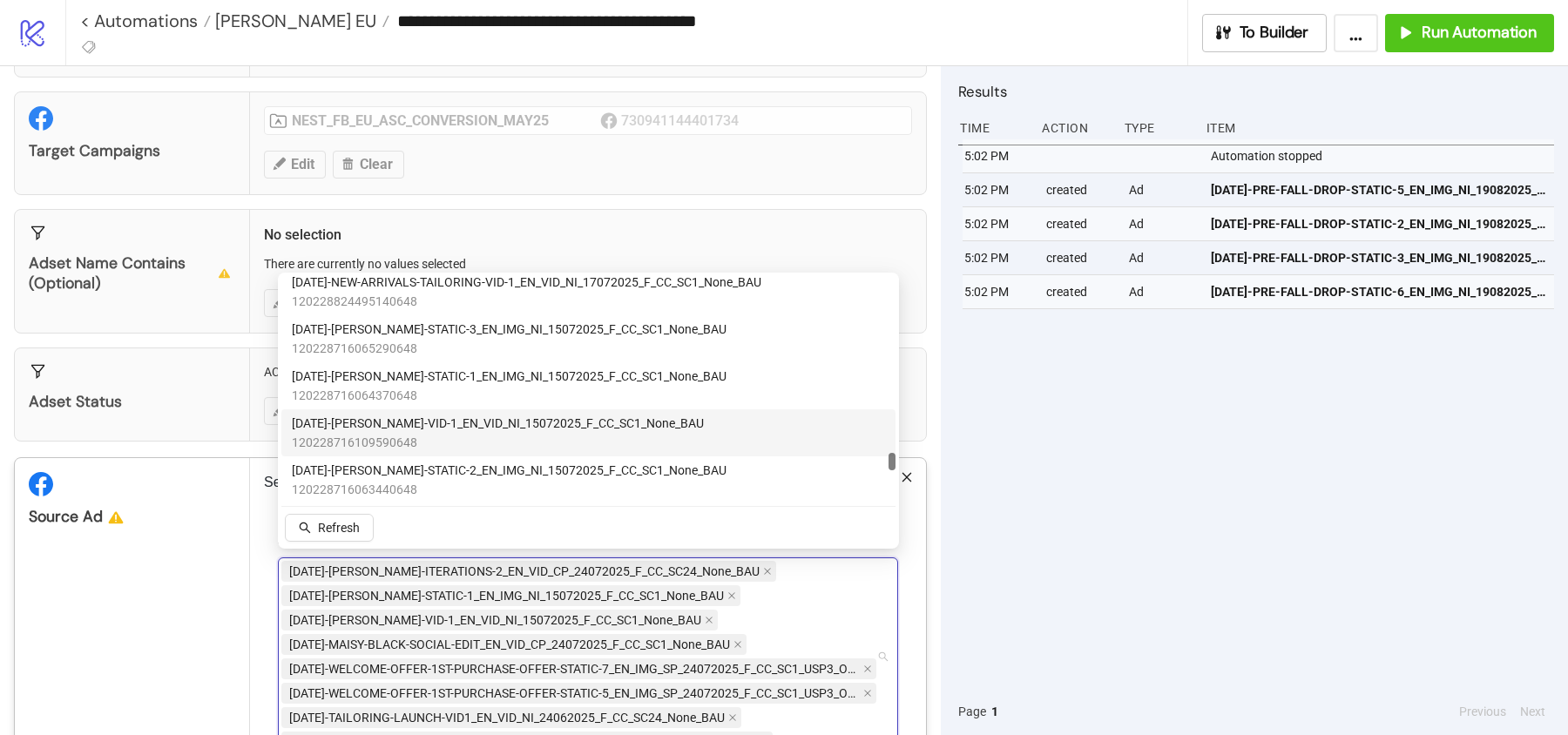
click at [433, 426] on span "[DATE]-[PERSON_NAME]-VID-1_EN_VID_NI_15072025_F_CC_SC1_None_BAU" at bounding box center [497, 423] width 412 height 20
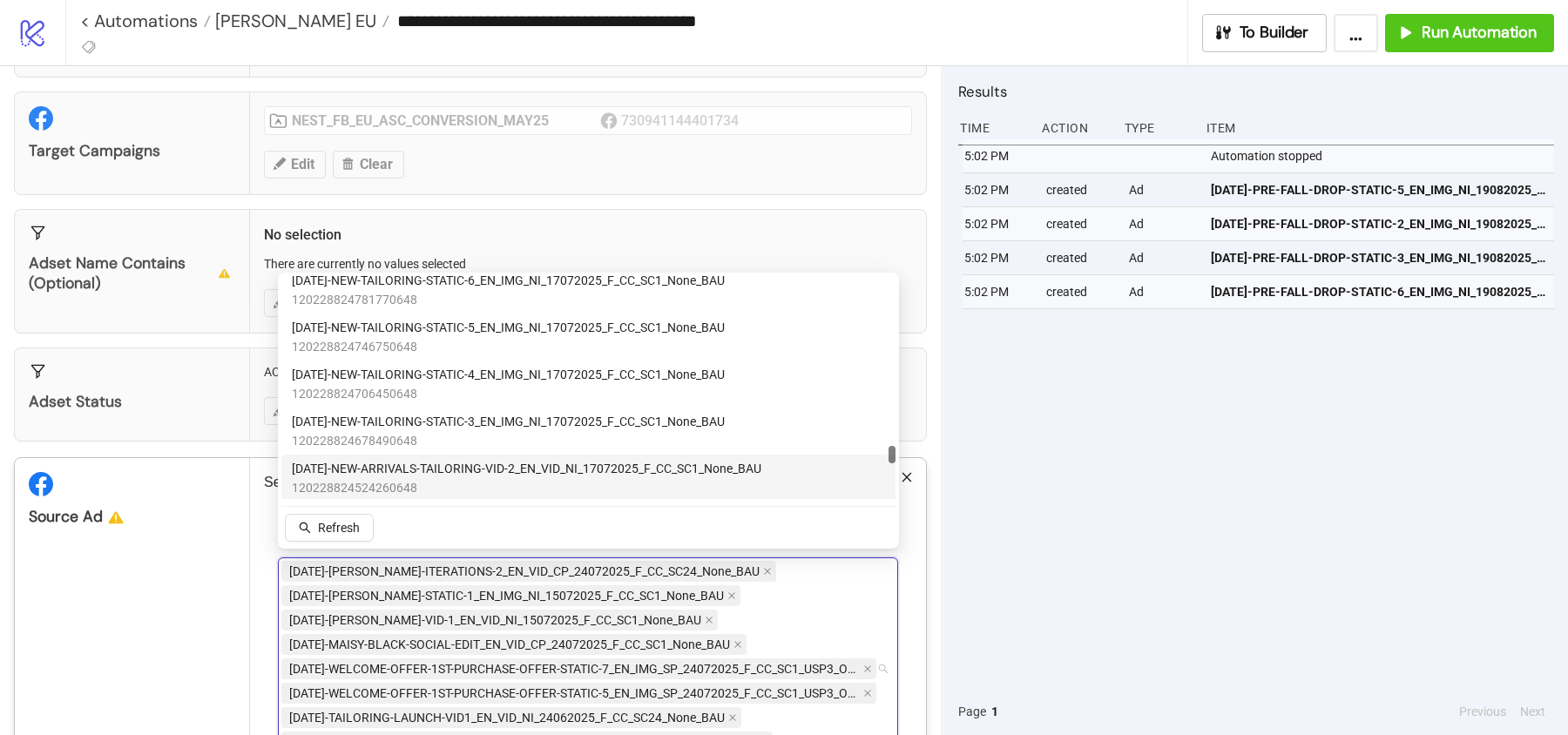
click at [464, 470] on span "[DATE]-NEW-ARRIVALS-TAILORING-VID-2_EN_VID_NI_17072025_F_CC_SC1_None_BAU" at bounding box center [526, 469] width 470 height 20
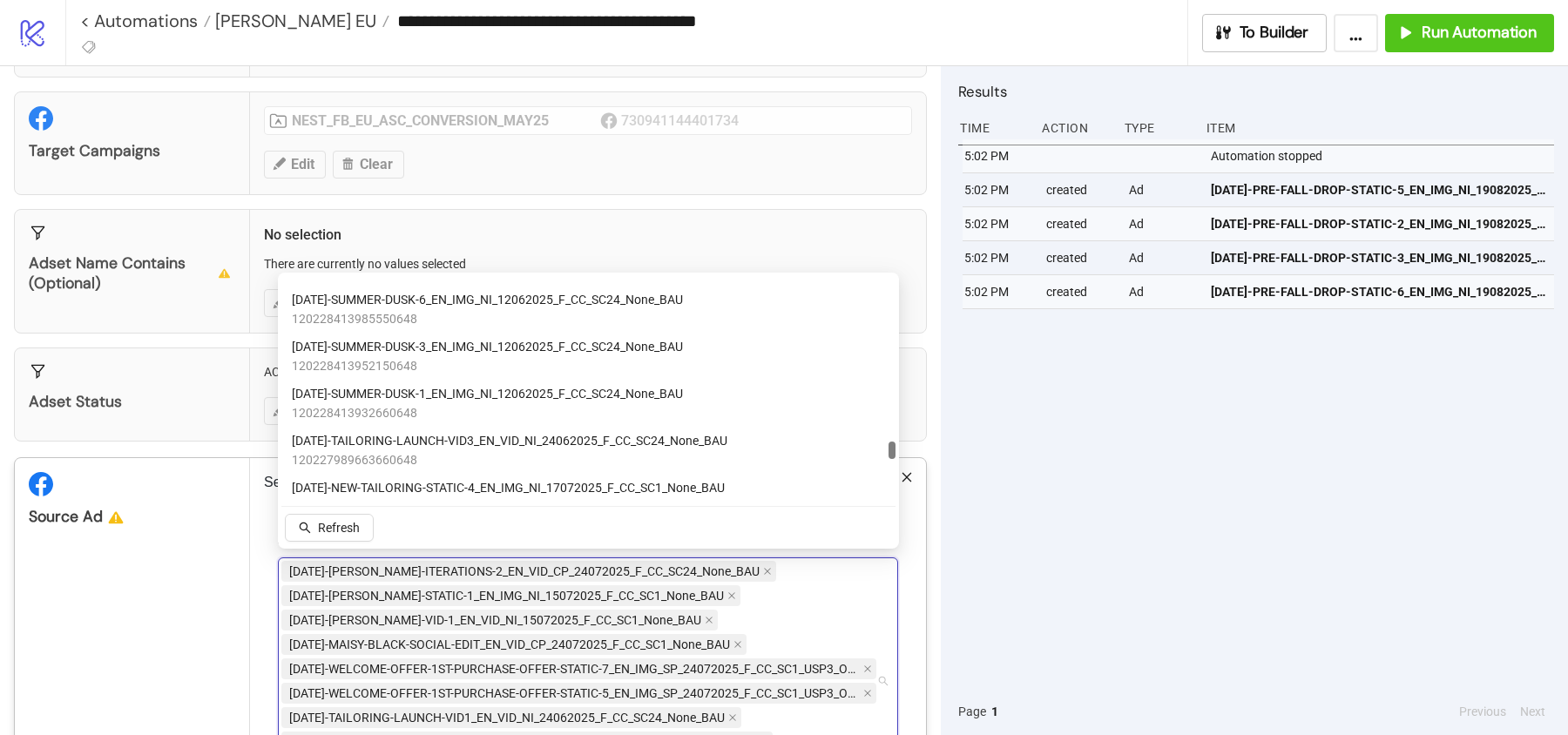
scroll to position [7326, 0]
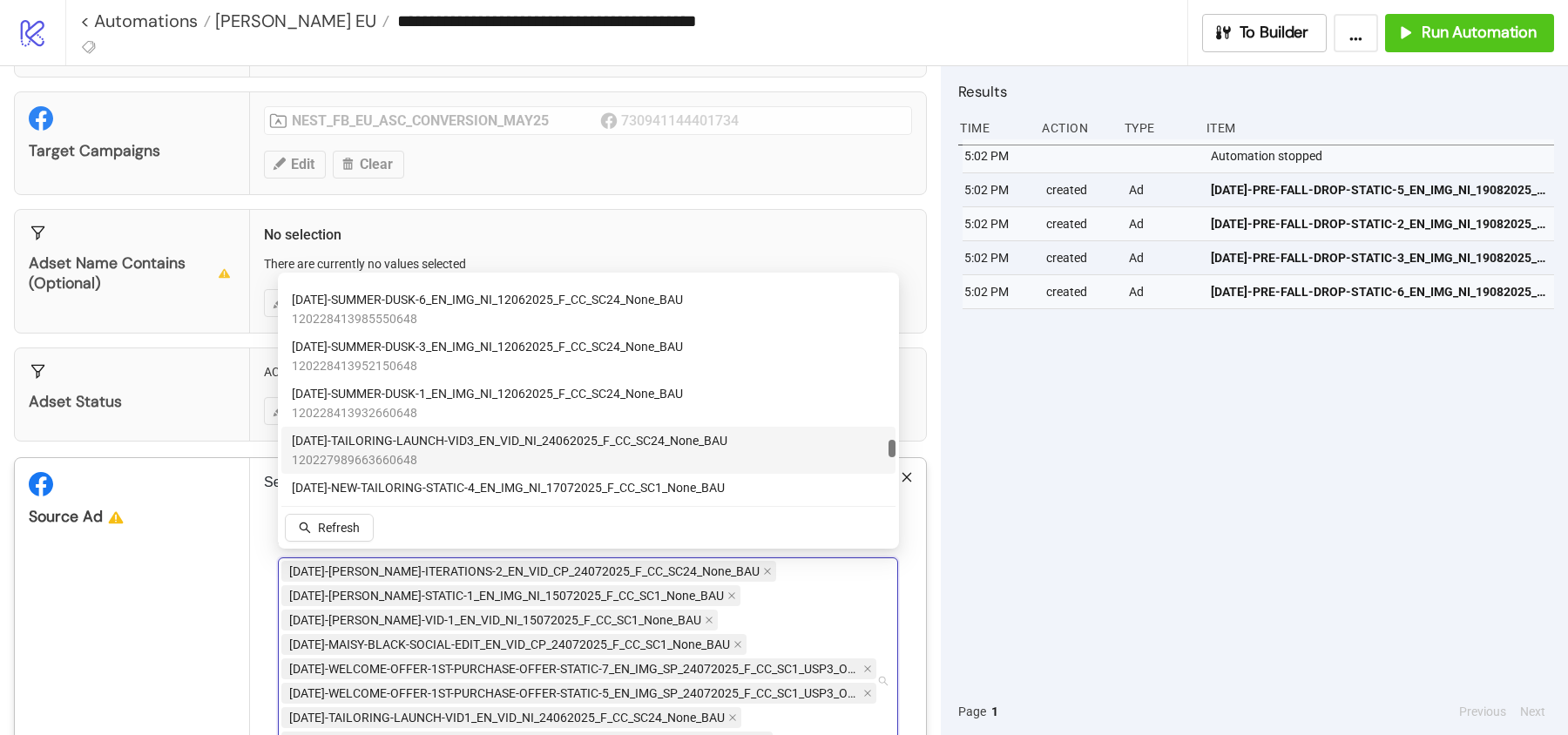
click at [456, 453] on span "120227989663660648" at bounding box center [509, 460] width 436 height 20
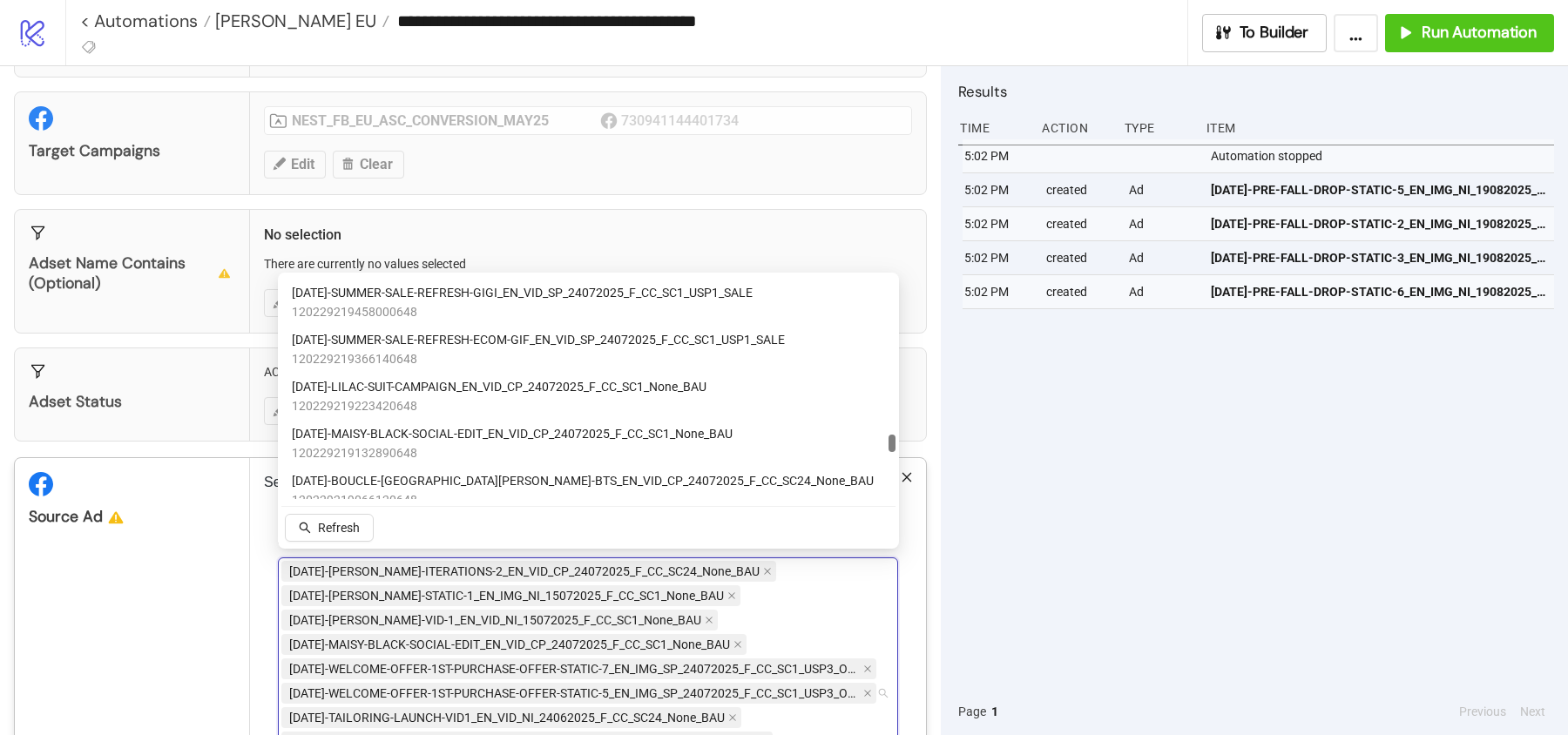
scroll to position [7051, 0]
click at [454, 389] on span "[DATE]-LILAC-SUIT-CAMPAIGN_EN_VID_CP_24072025_F_CC_SC1_None_BAU" at bounding box center [498, 388] width 415 height 20
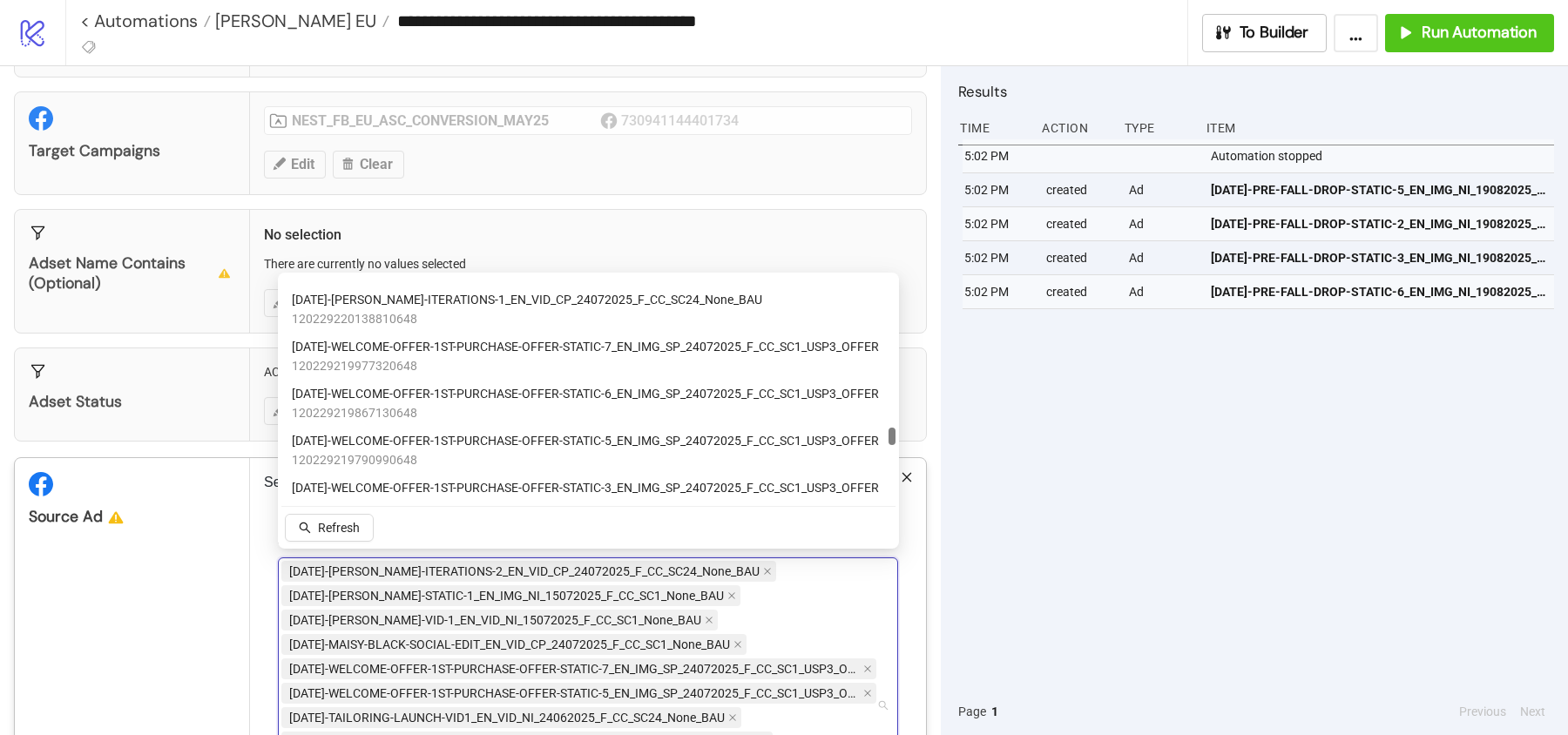
scroll to position [6730, 0]
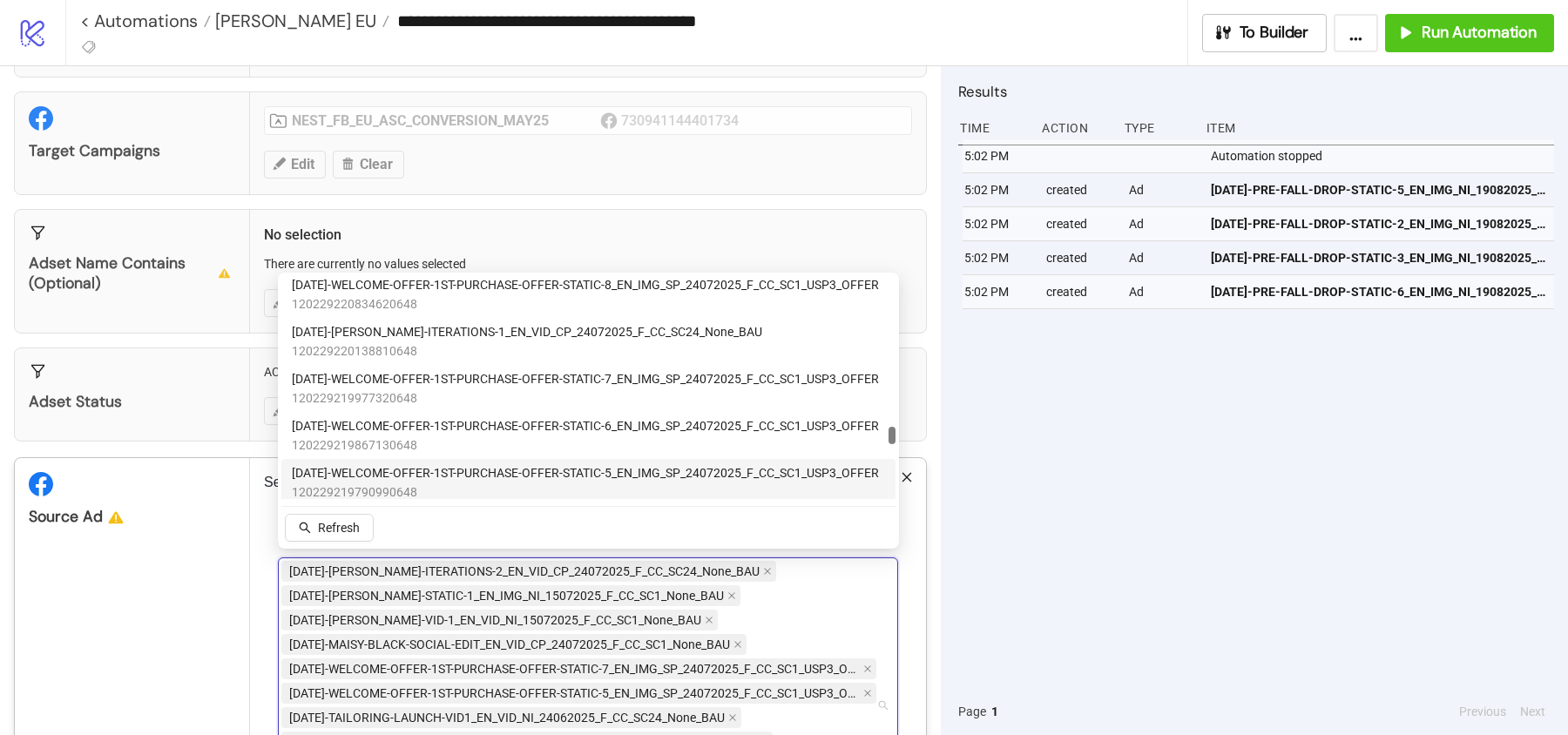
click at [150, 544] on div "Source Ad" at bounding box center [133, 694] width 235 height 473
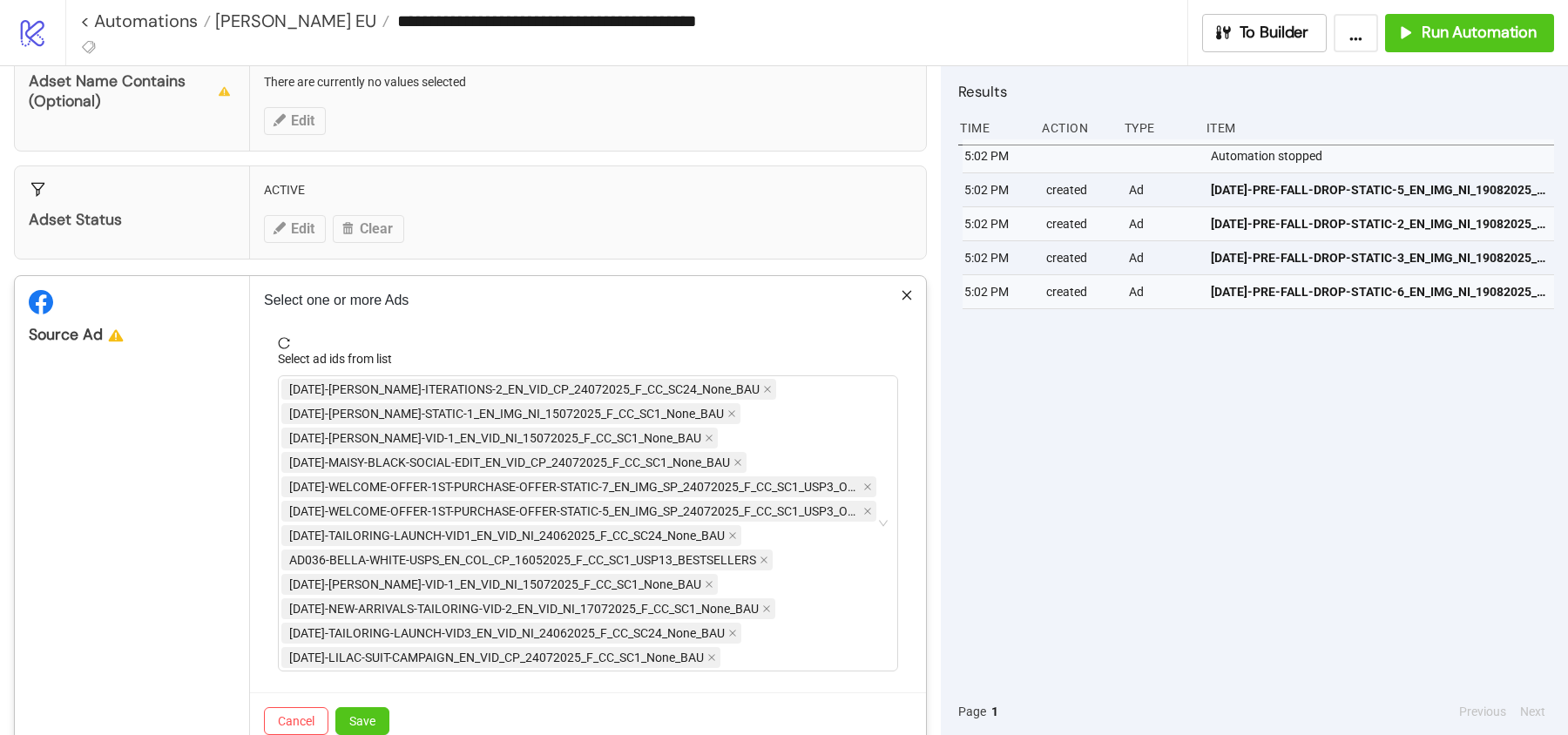
scroll to position [321, 0]
click at [365, 714] on span "Save" at bounding box center [362, 721] width 26 height 14
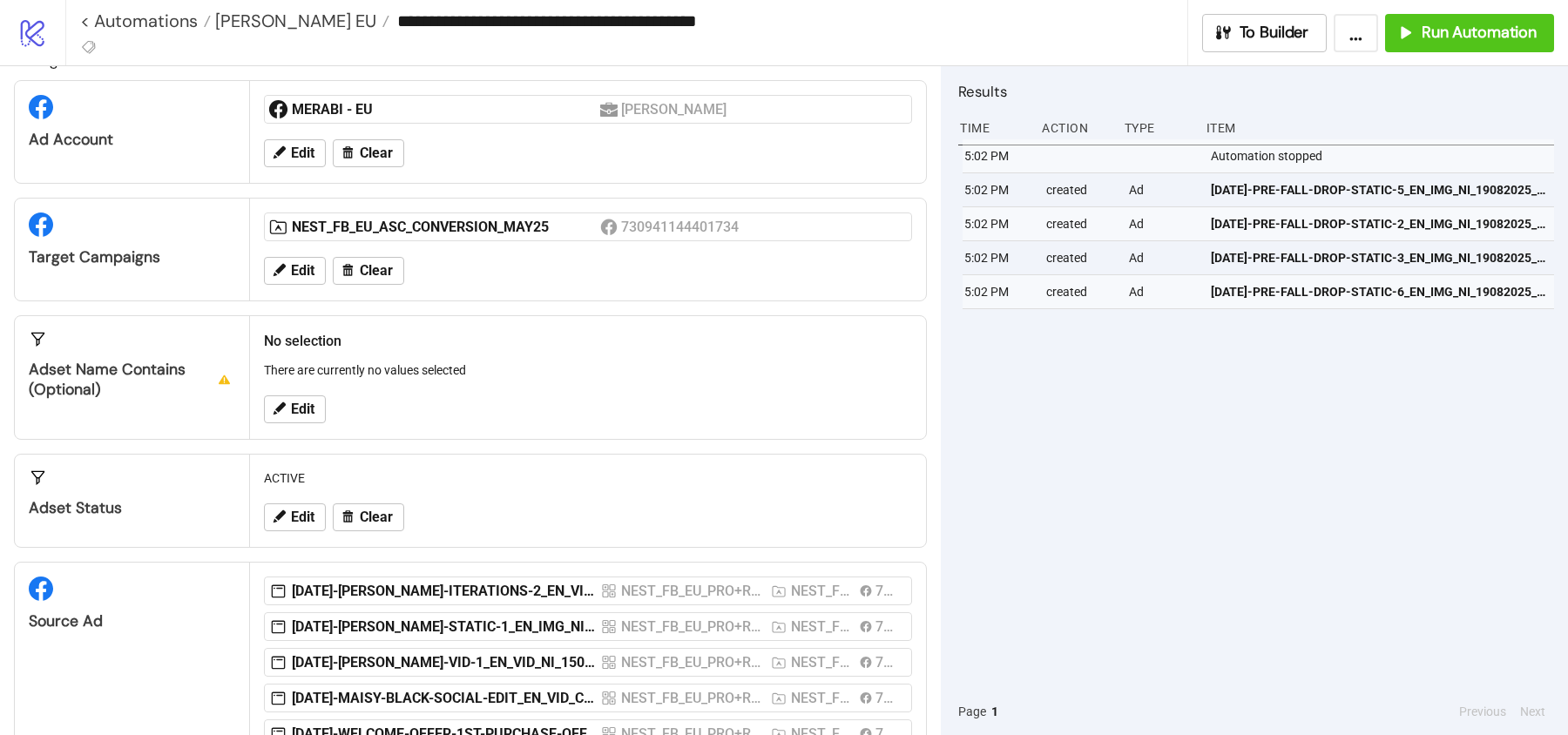
scroll to position [0, 0]
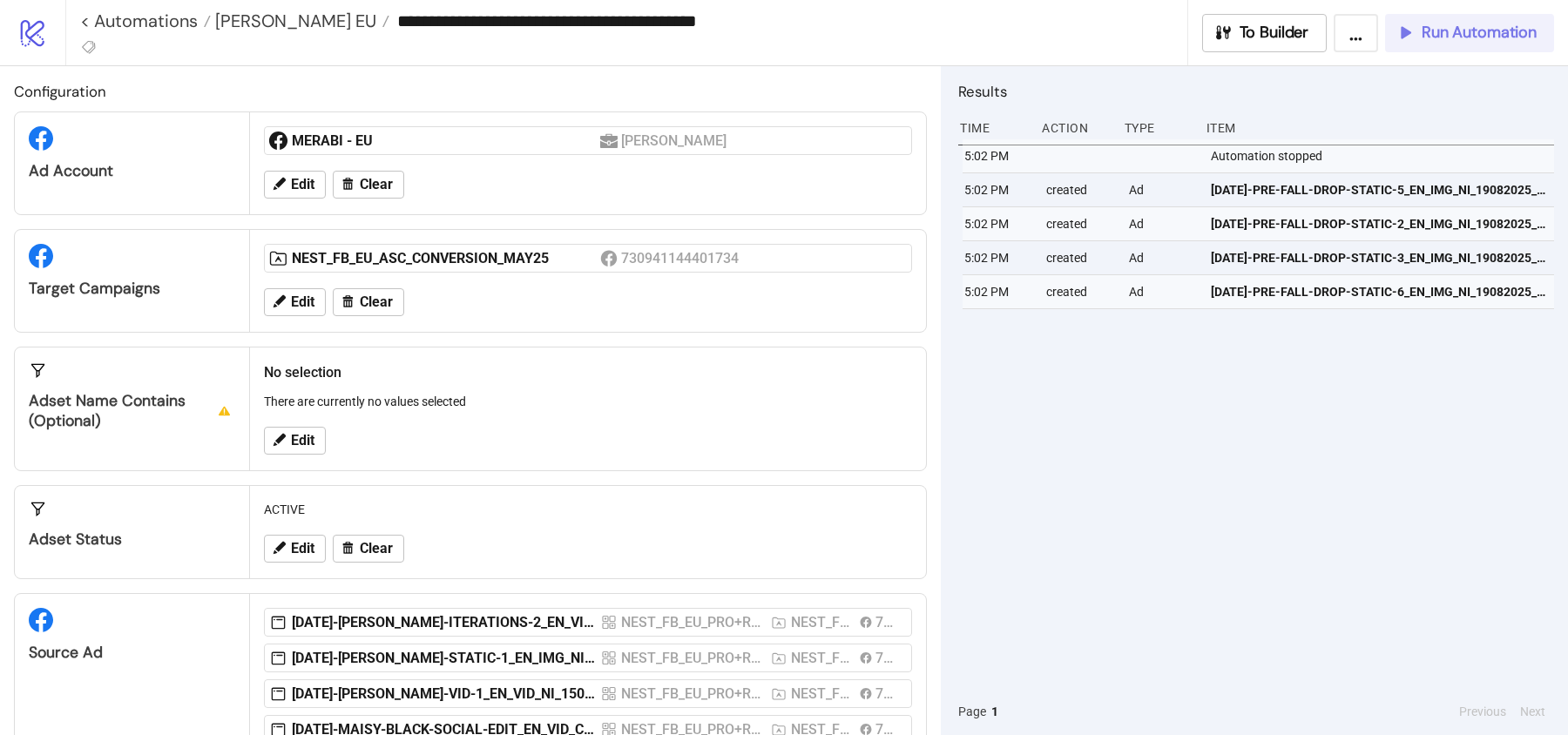
click at [1448, 31] on span "Run Automation" at bounding box center [1479, 32] width 115 height 20
